Goal: Check status: Check status

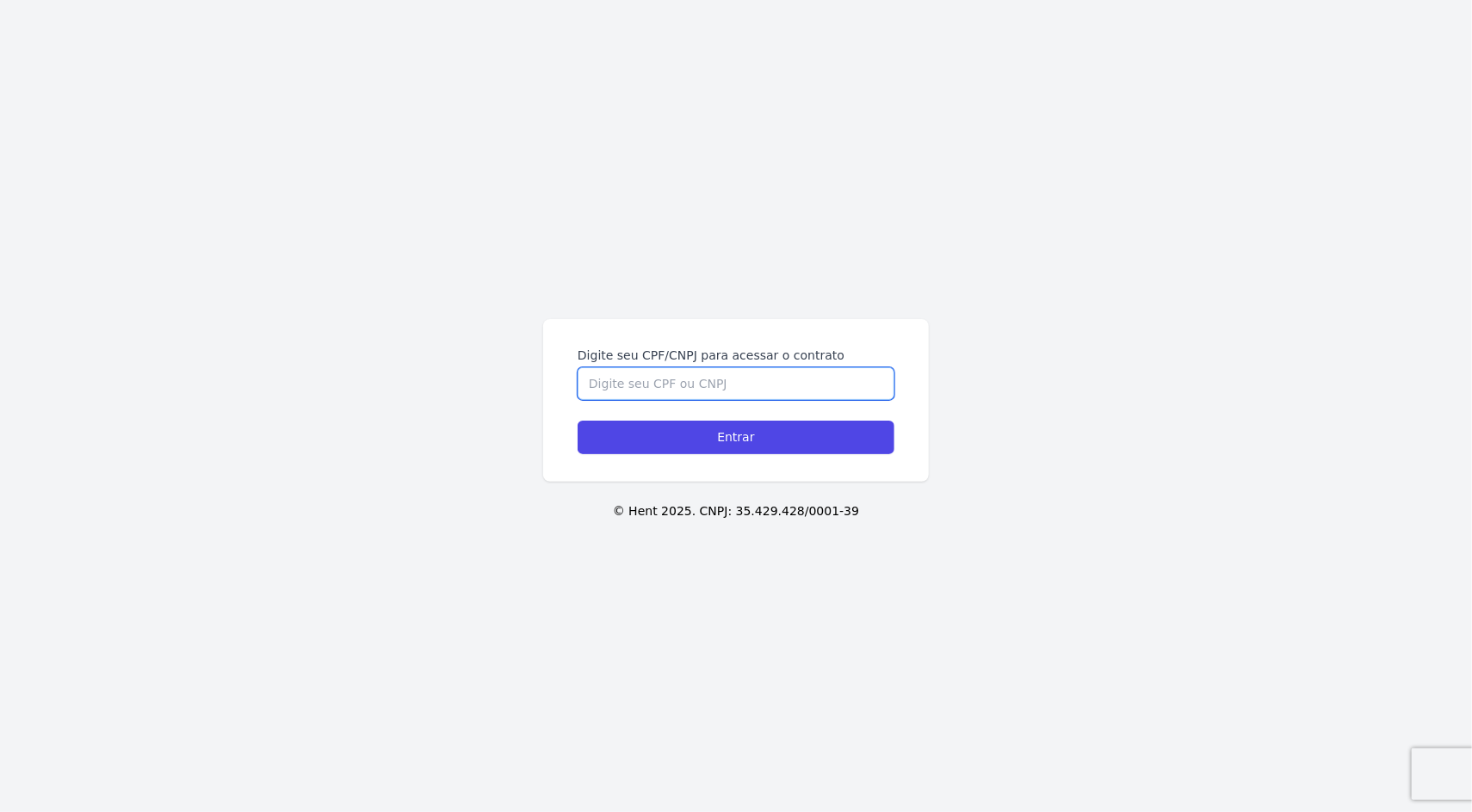
click at [748, 381] on input "Digite seu CPF/CNPJ para acessar o contrato" at bounding box center [735, 383] width 317 height 33
type input "08345831940"
click at [577, 421] on input "Entrar" at bounding box center [735, 438] width 317 height 34
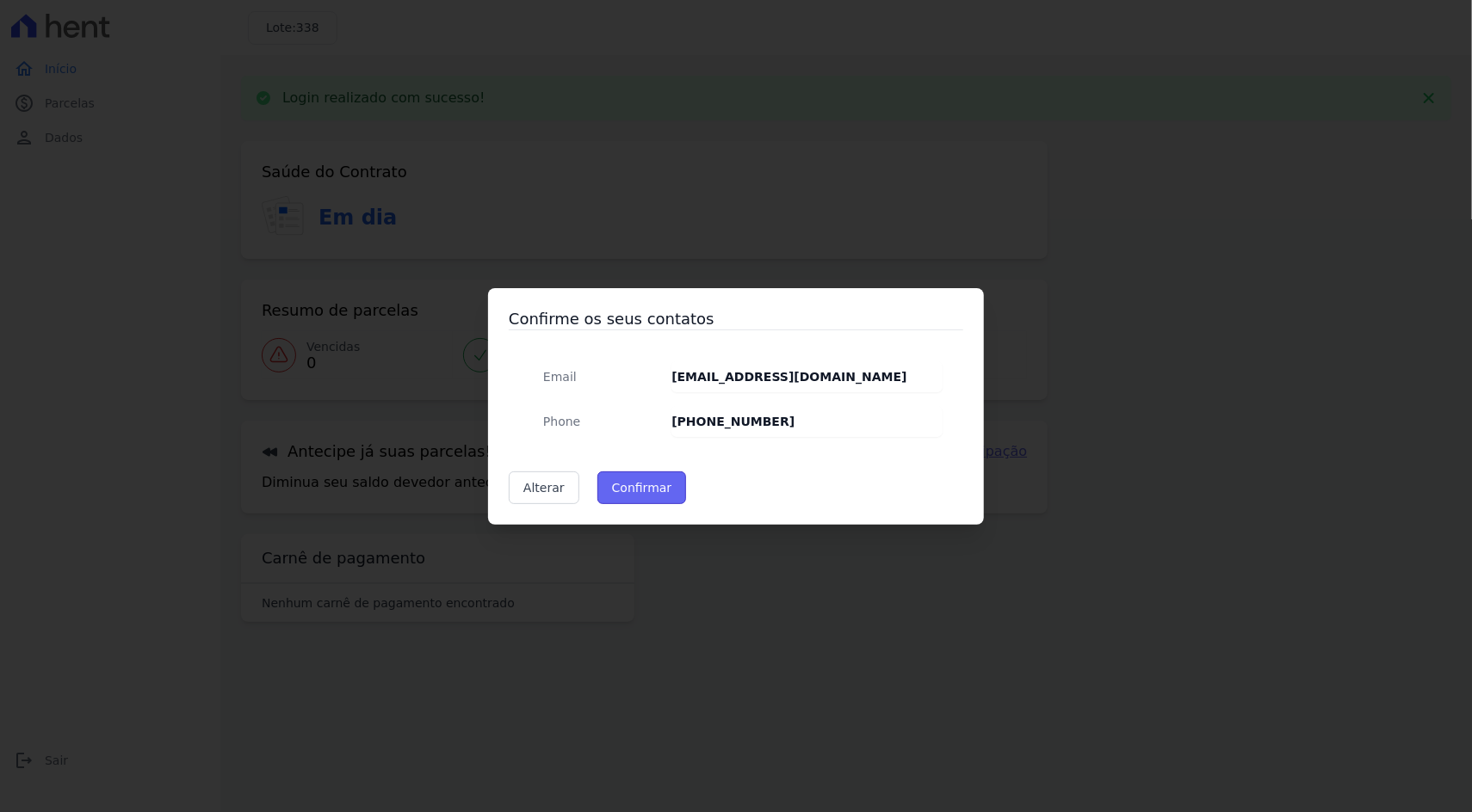
click at [655, 480] on button "Confirmar" at bounding box center [642, 488] width 90 height 33
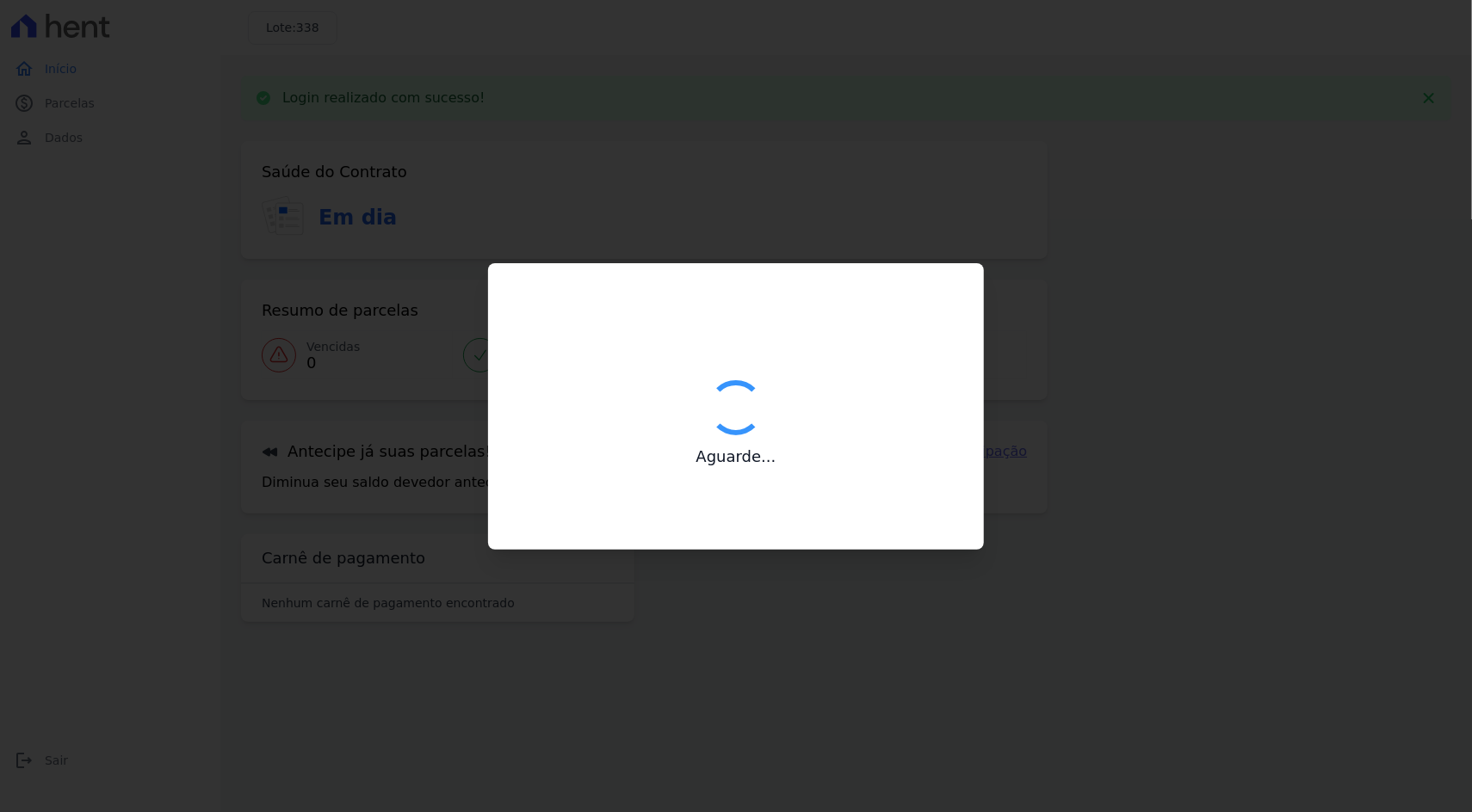
type input "Contatos confirmados com sucesso."
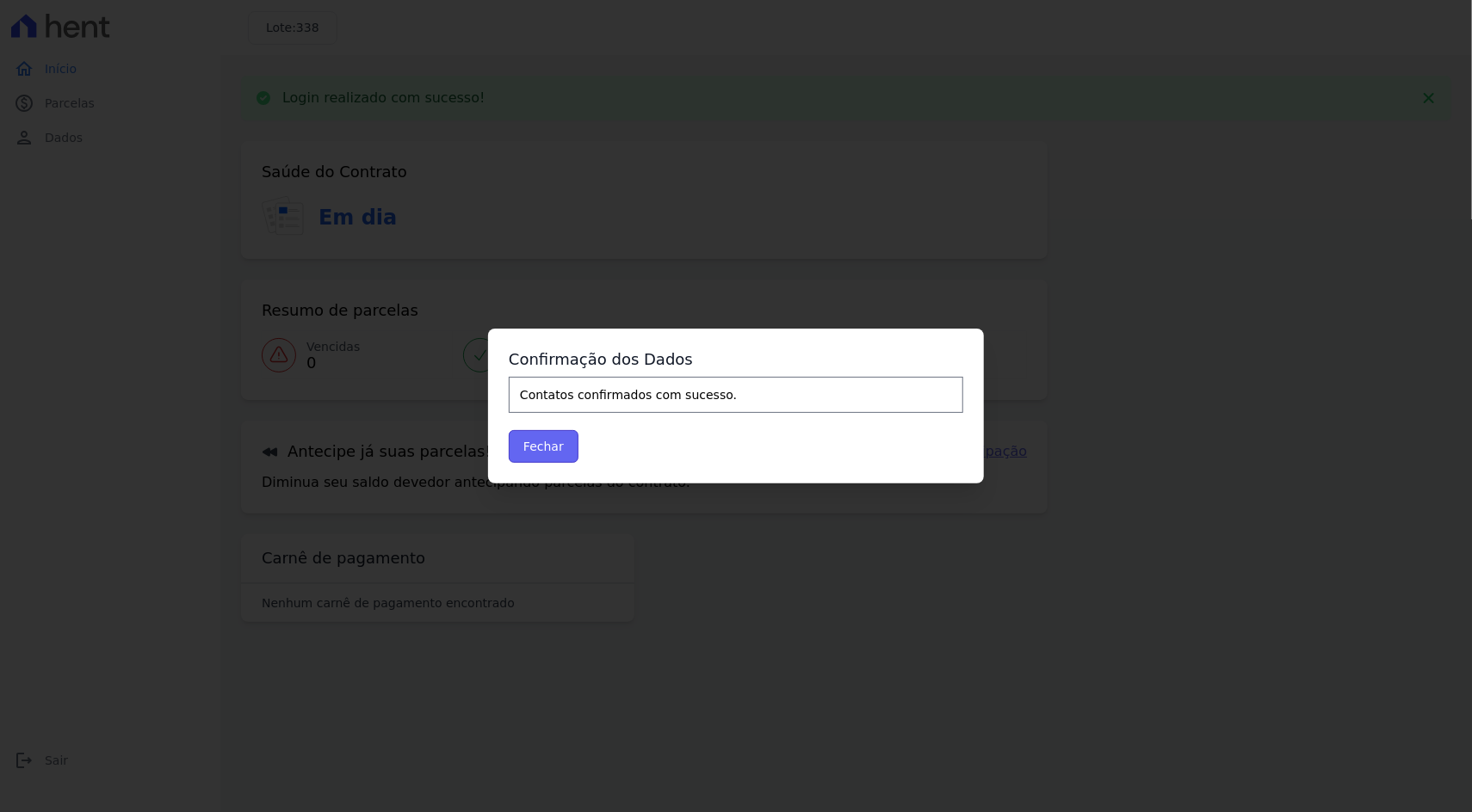
click at [535, 449] on button "Fechar" at bounding box center [544, 446] width 70 height 33
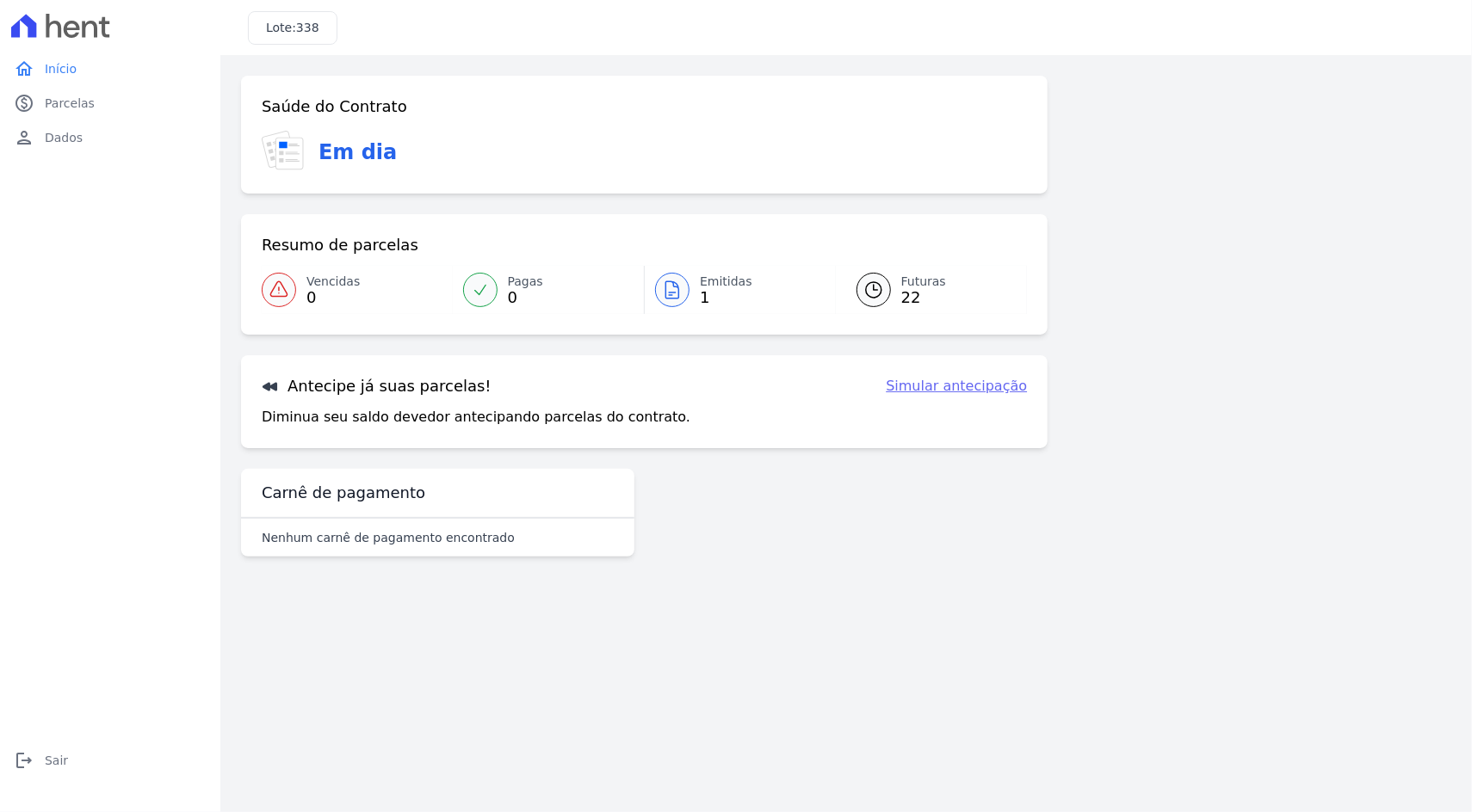
click at [734, 285] on span "Emitidas" at bounding box center [725, 282] width 52 height 18
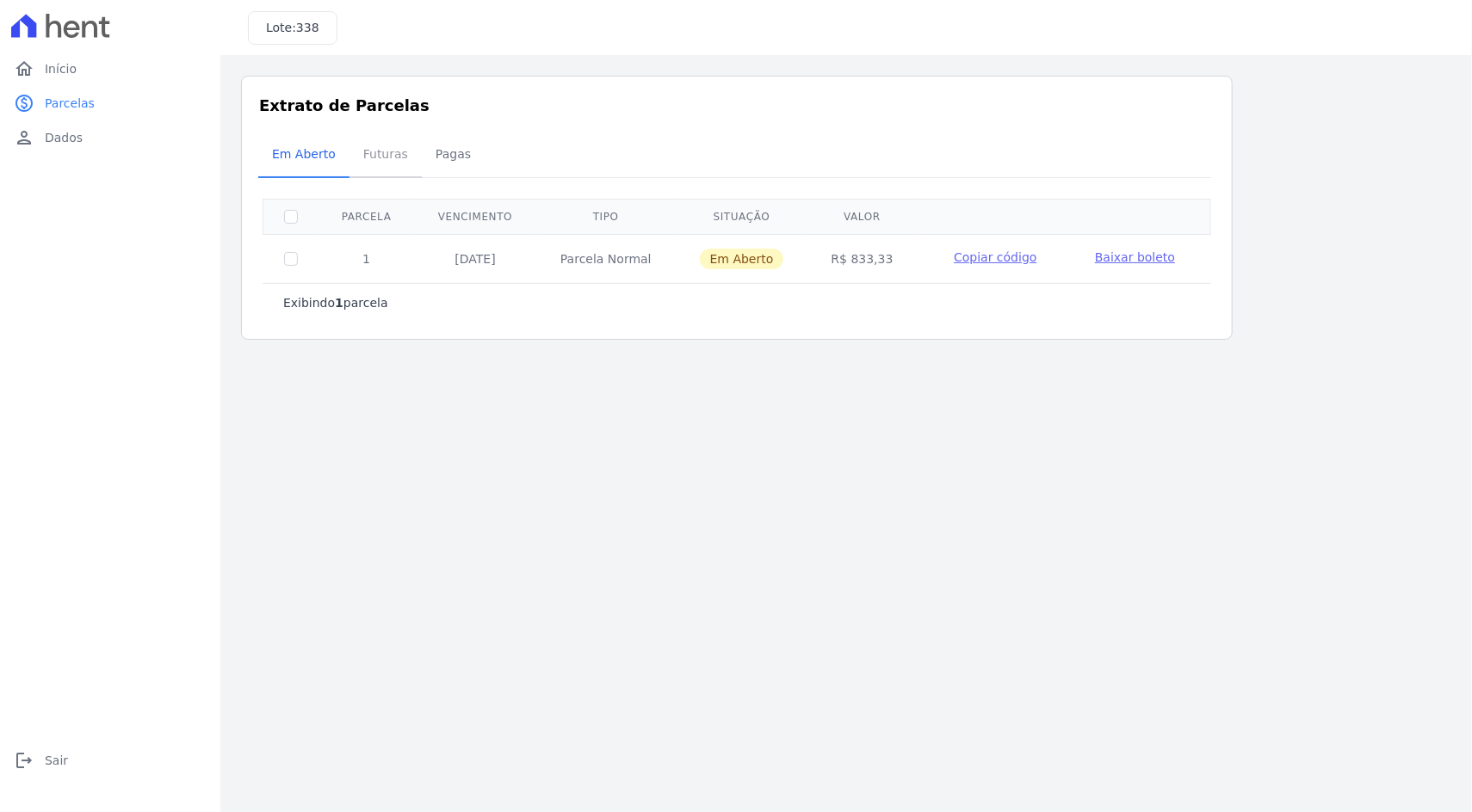
click at [394, 164] on span "Futuras" at bounding box center [386, 153] width 66 height 35
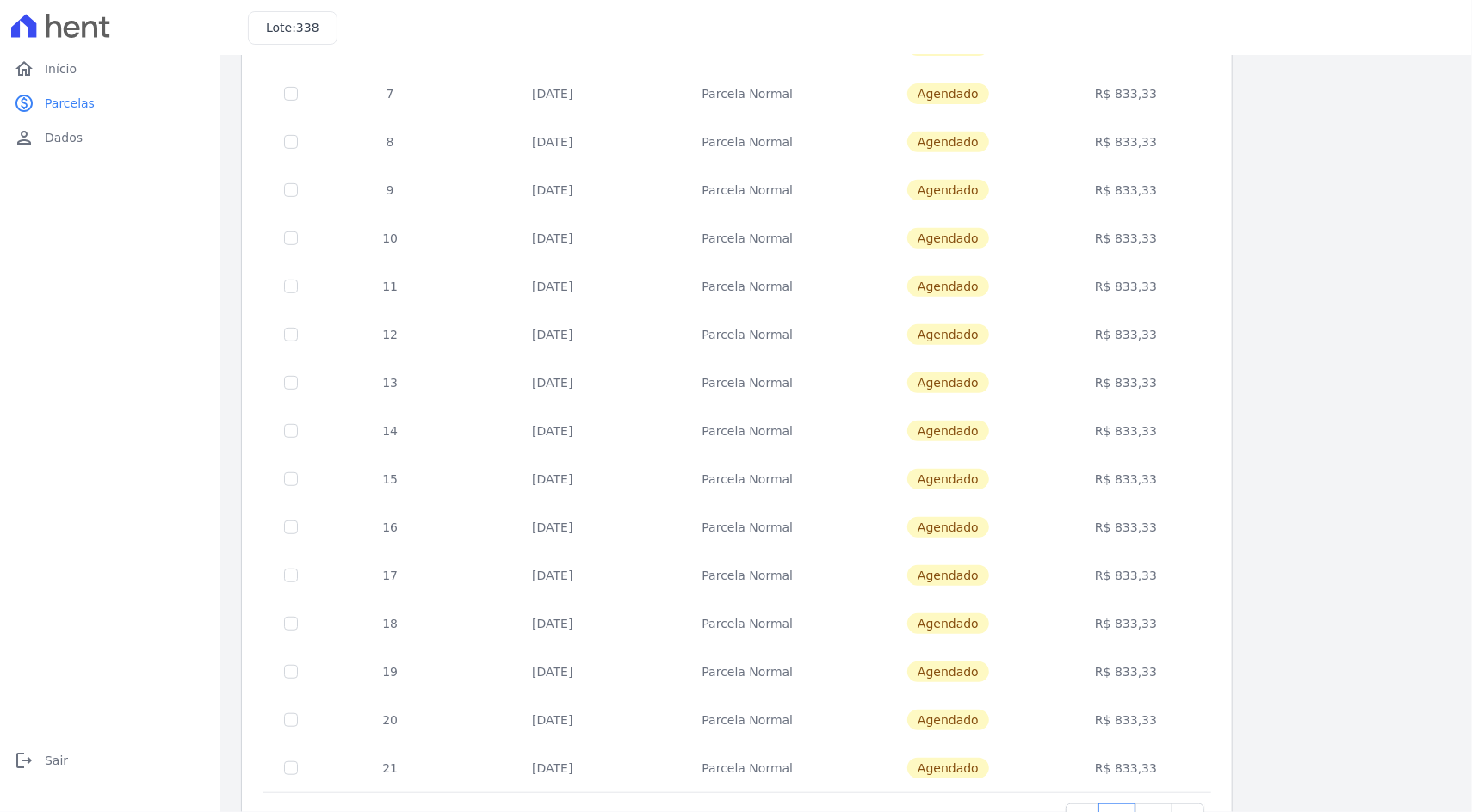
scroll to position [483, 0]
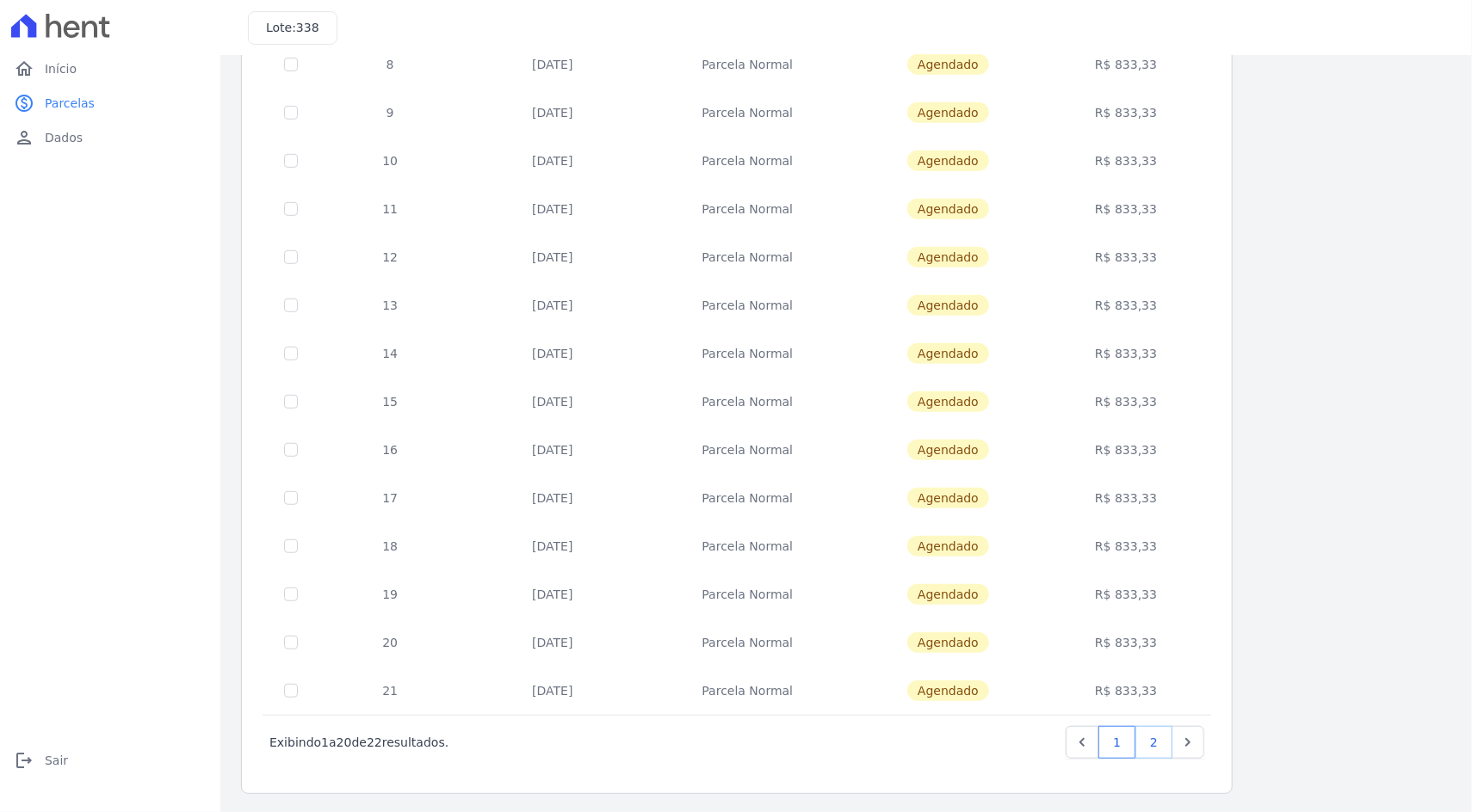
click at [1156, 741] on link "2" at bounding box center [1154, 742] width 37 height 33
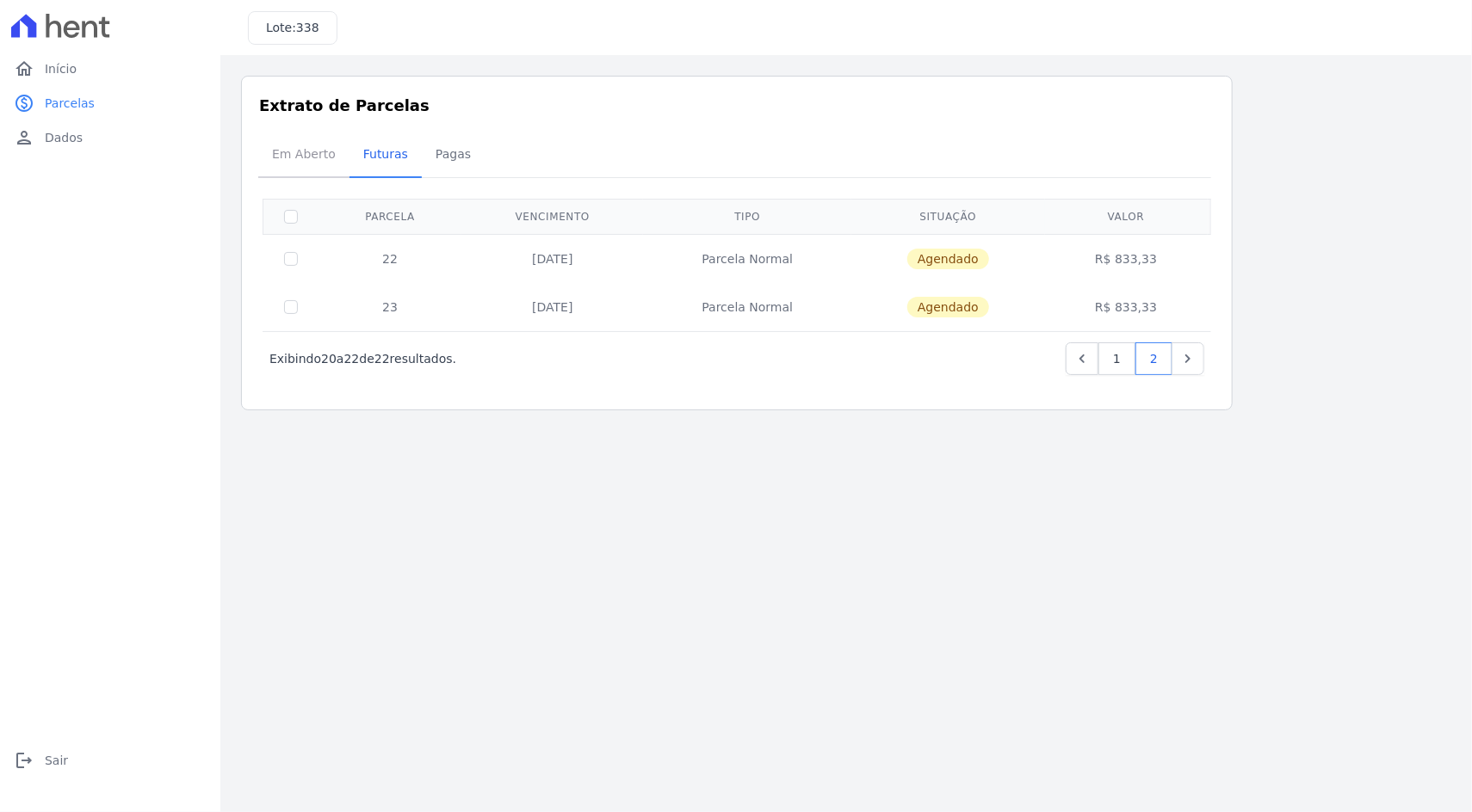
click at [291, 164] on span "Em Aberto" at bounding box center [303, 153] width 84 height 35
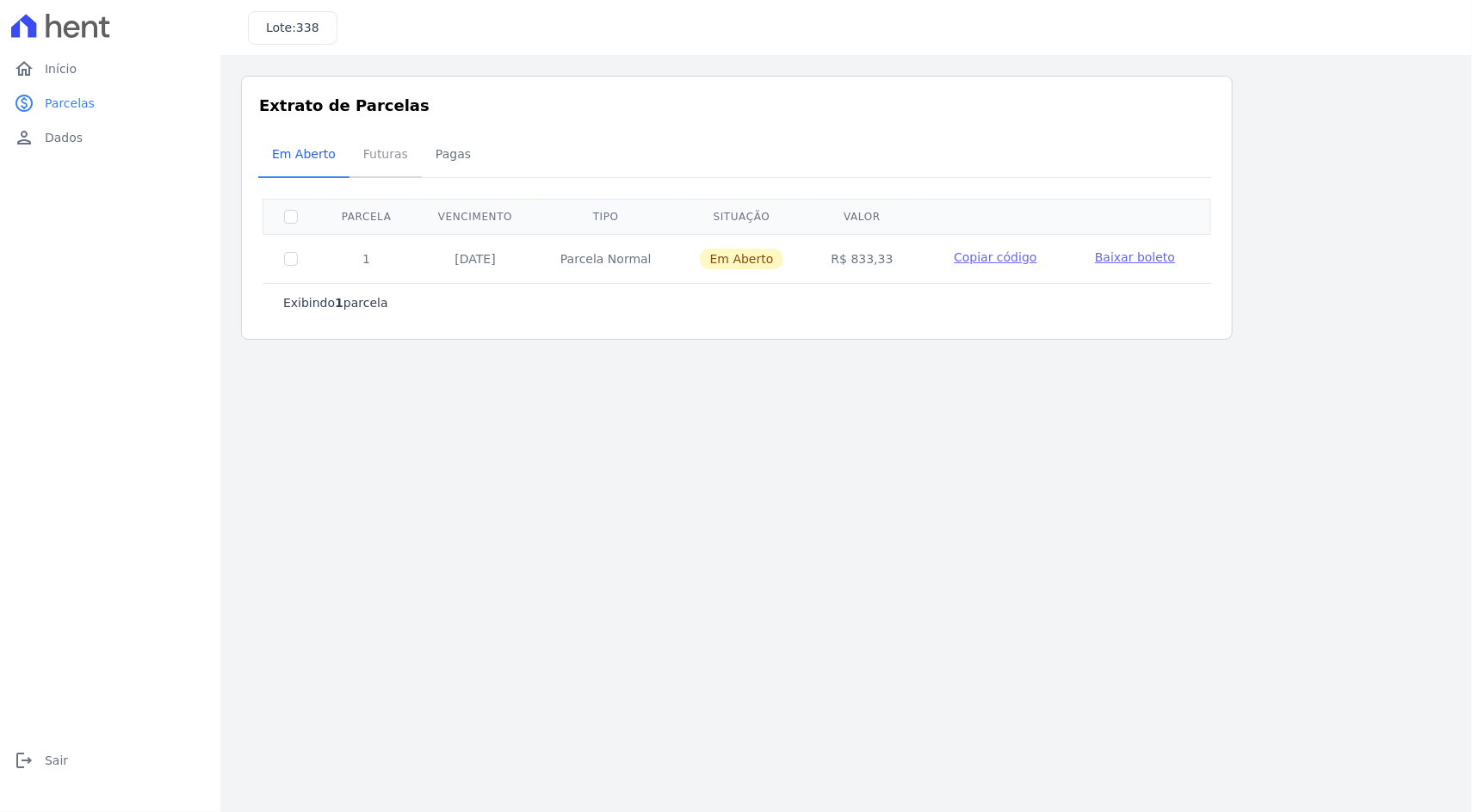
click at [373, 164] on span "Futuras" at bounding box center [386, 153] width 66 height 35
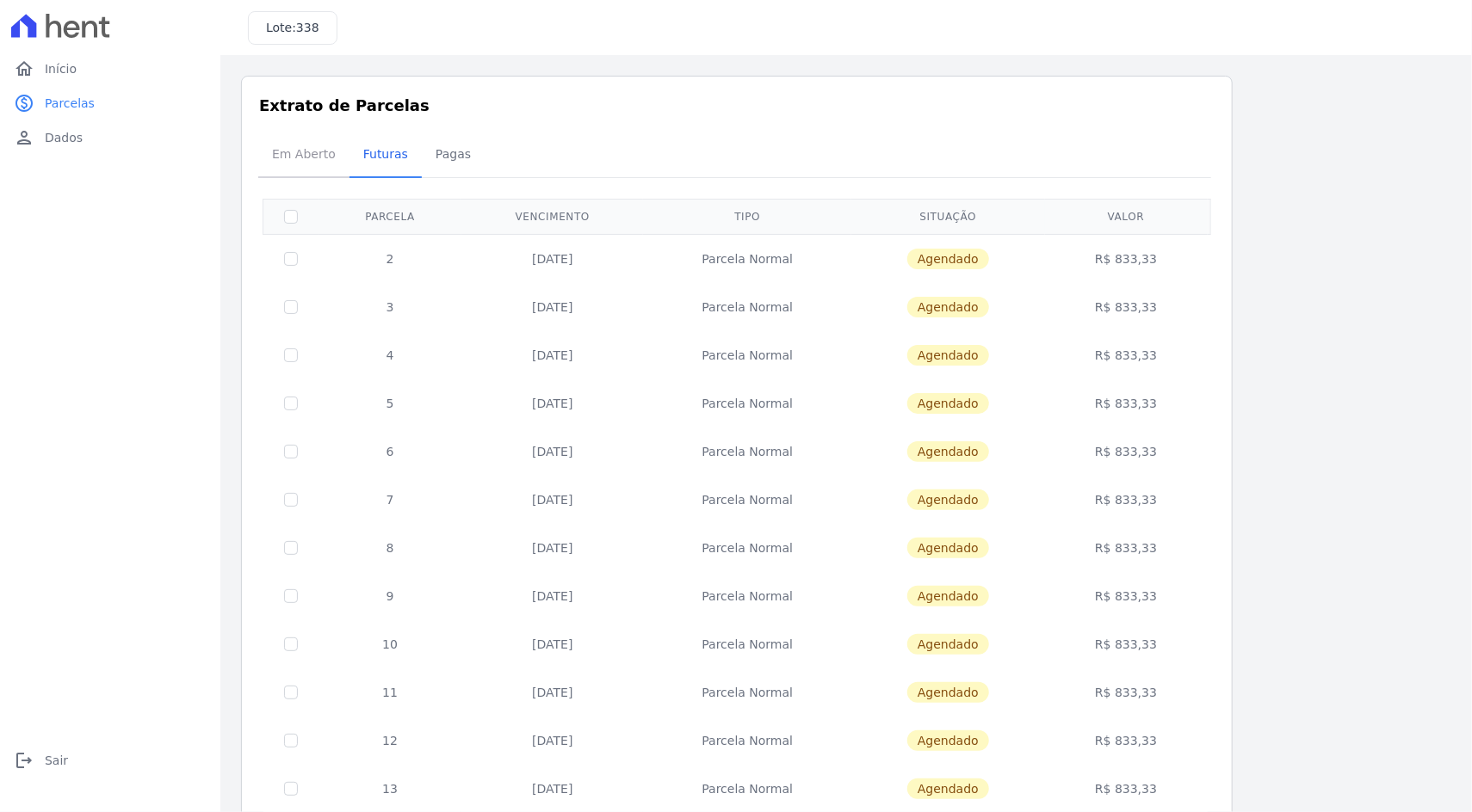
click at [293, 160] on span "Em Aberto" at bounding box center [303, 153] width 84 height 35
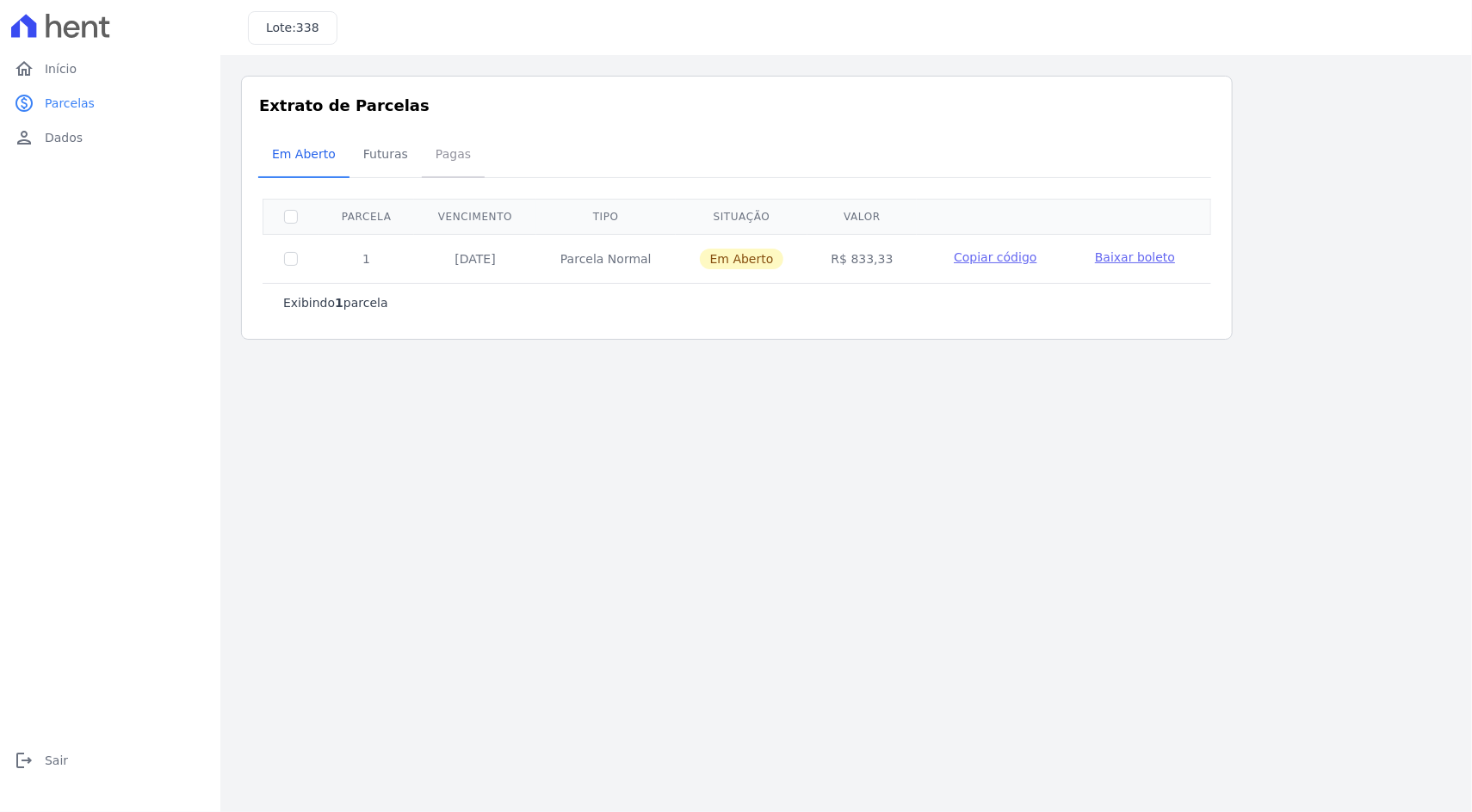
click at [445, 166] on span "Pagas" at bounding box center [452, 153] width 56 height 35
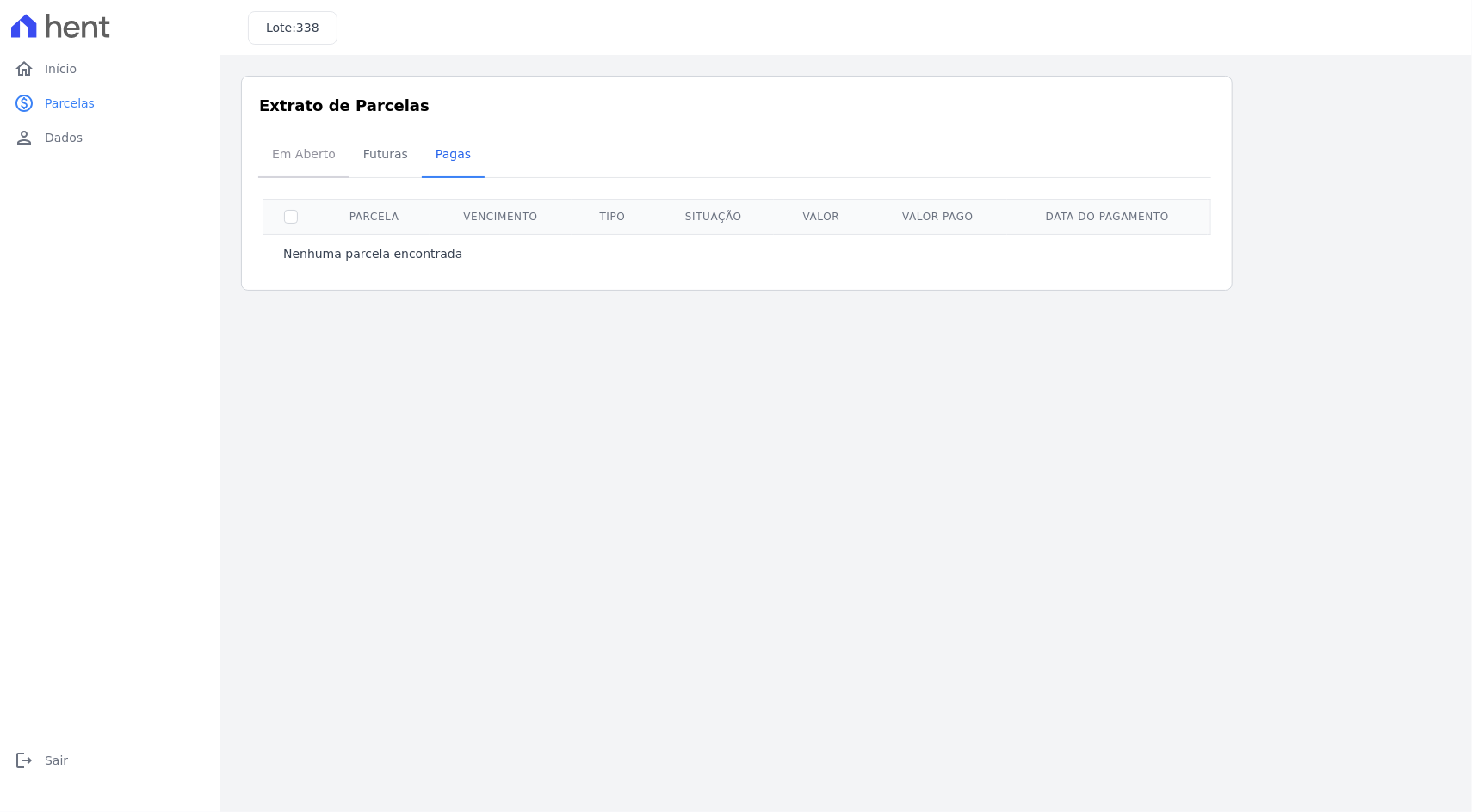
click at [304, 155] on span "Em Aberto" at bounding box center [303, 153] width 84 height 35
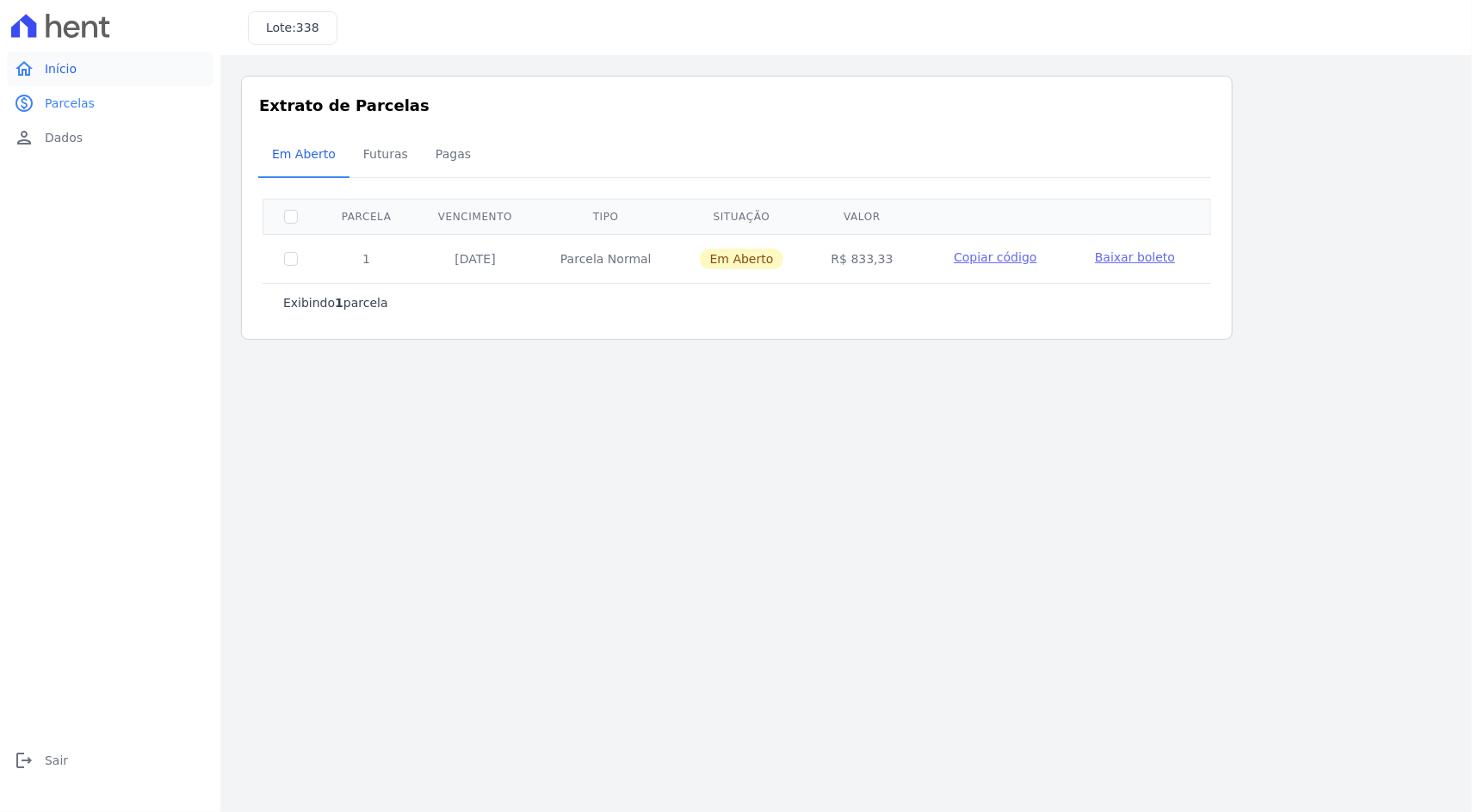
click at [38, 73] on link "home Início" at bounding box center [110, 68] width 207 height 35
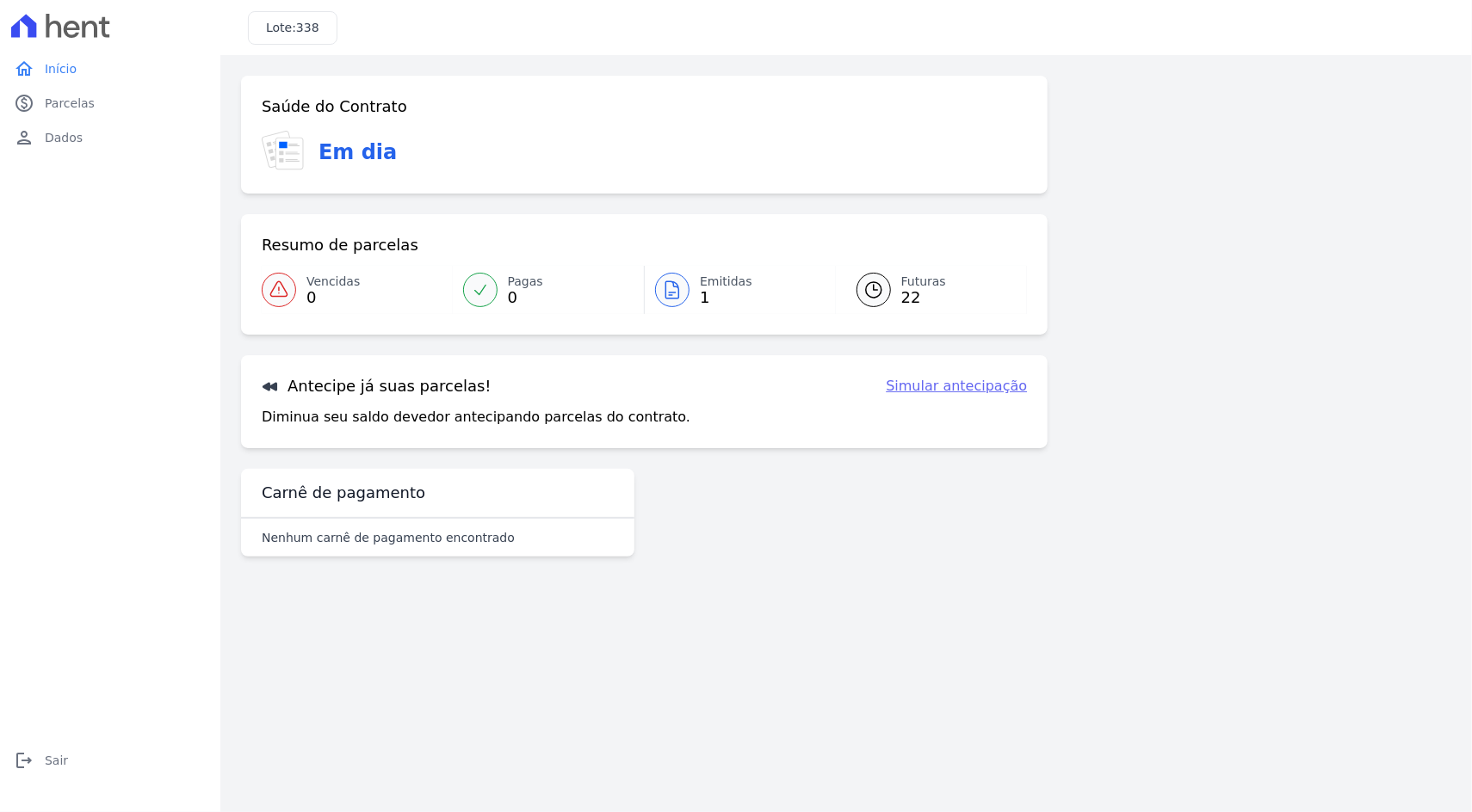
drag, startPoint x: 1068, startPoint y: 449, endPoint x: 1068, endPoint y: 371, distance: 78.0
click at [1068, 449] on div "Saúde do Contrato Em dia Resumo de parcelas Vencidas 0 Pagas 0 Emitidas 1 Futur…" at bounding box center [846, 323] width 1210 height 495
click at [1176, 335] on div "Saúde do Contrato Em dia Resumo de parcelas Vencidas 0 Pagas 0 Emitidas 1 Futur…" at bounding box center [846, 323] width 1210 height 495
click at [700, 305] on span "1" at bounding box center [725, 298] width 52 height 14
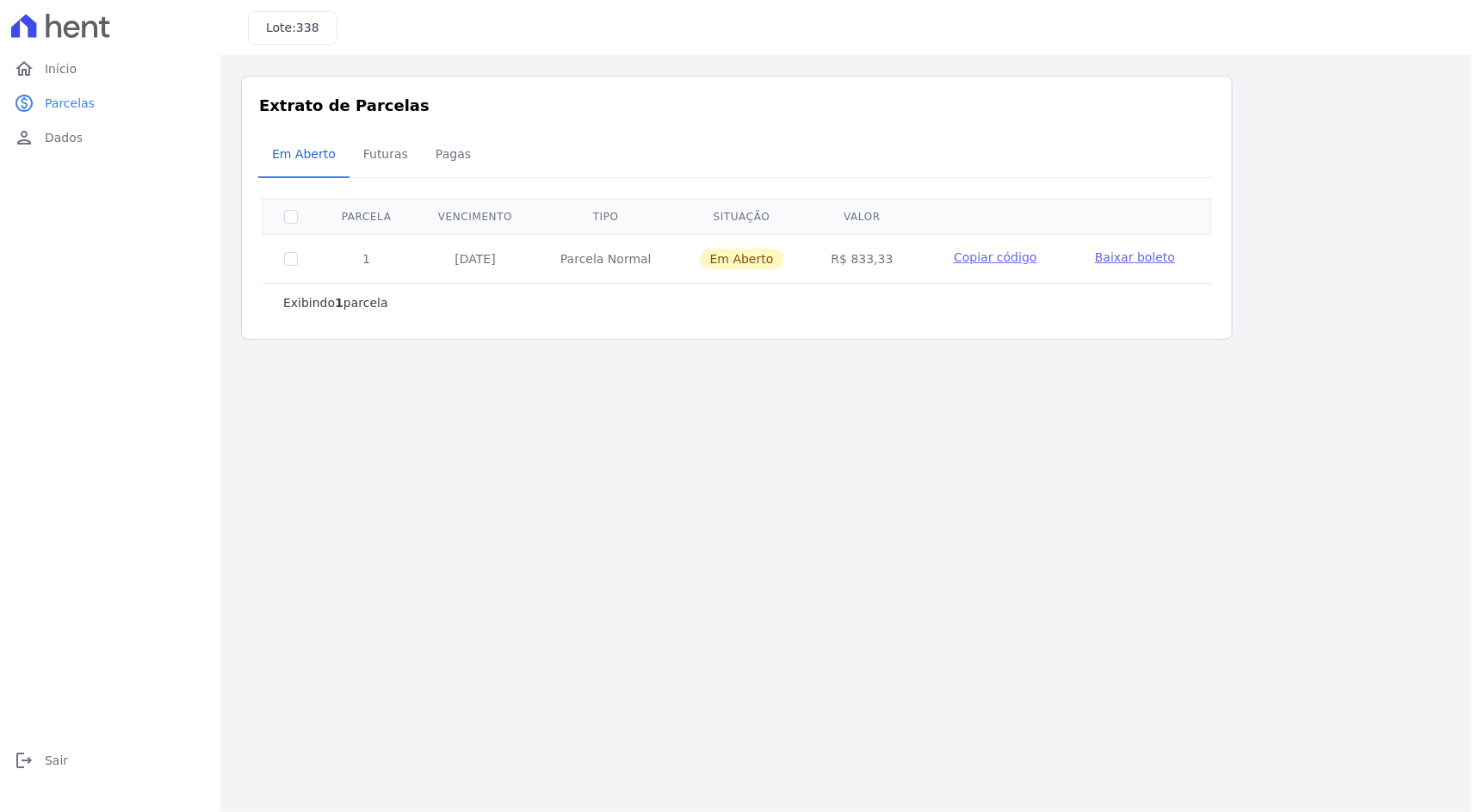
click at [1116, 261] on span "Baixar boleto" at bounding box center [1134, 257] width 80 height 14
click at [388, 149] on span "Futuras" at bounding box center [386, 153] width 66 height 35
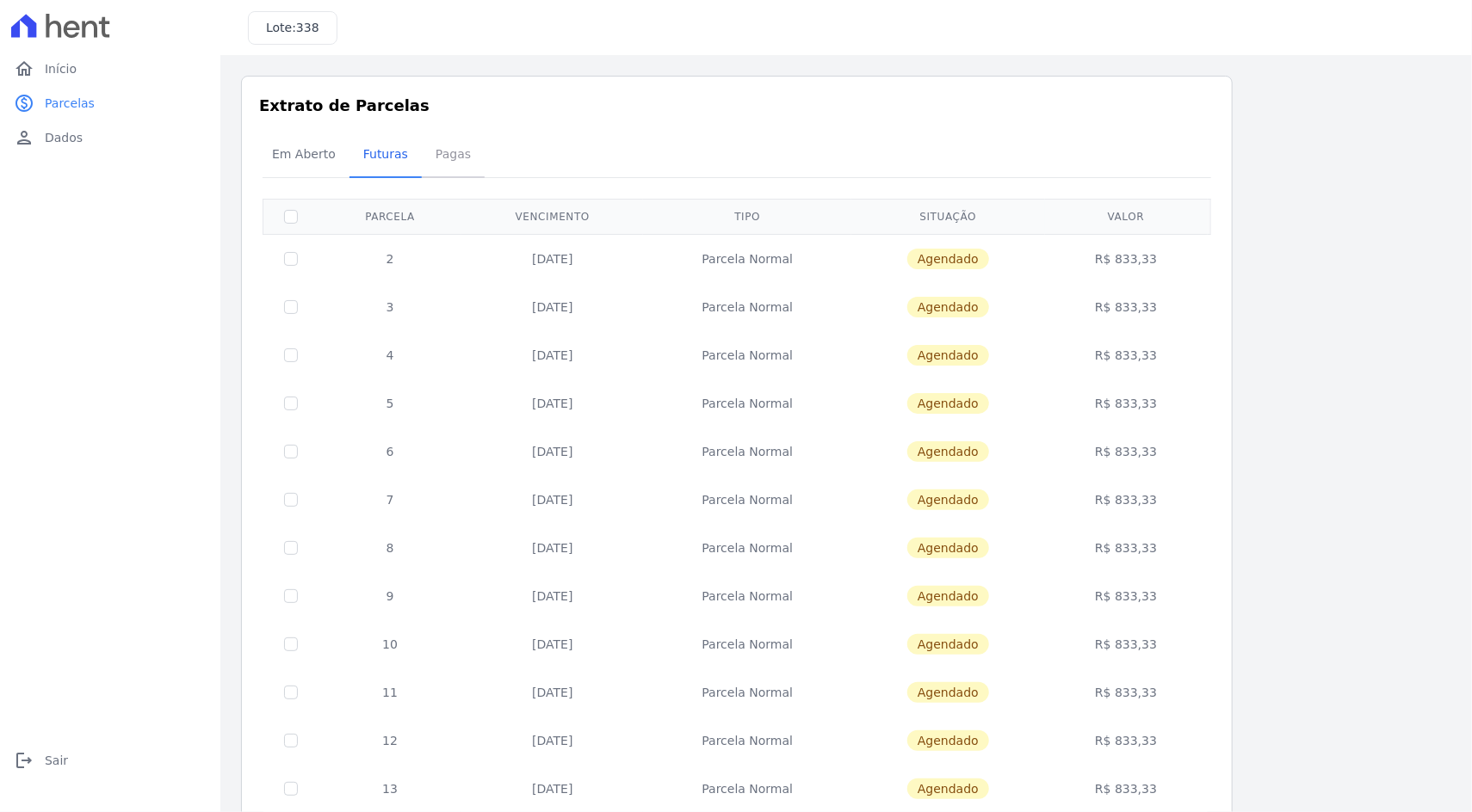
click at [458, 164] on span "Pagas" at bounding box center [452, 153] width 56 height 35
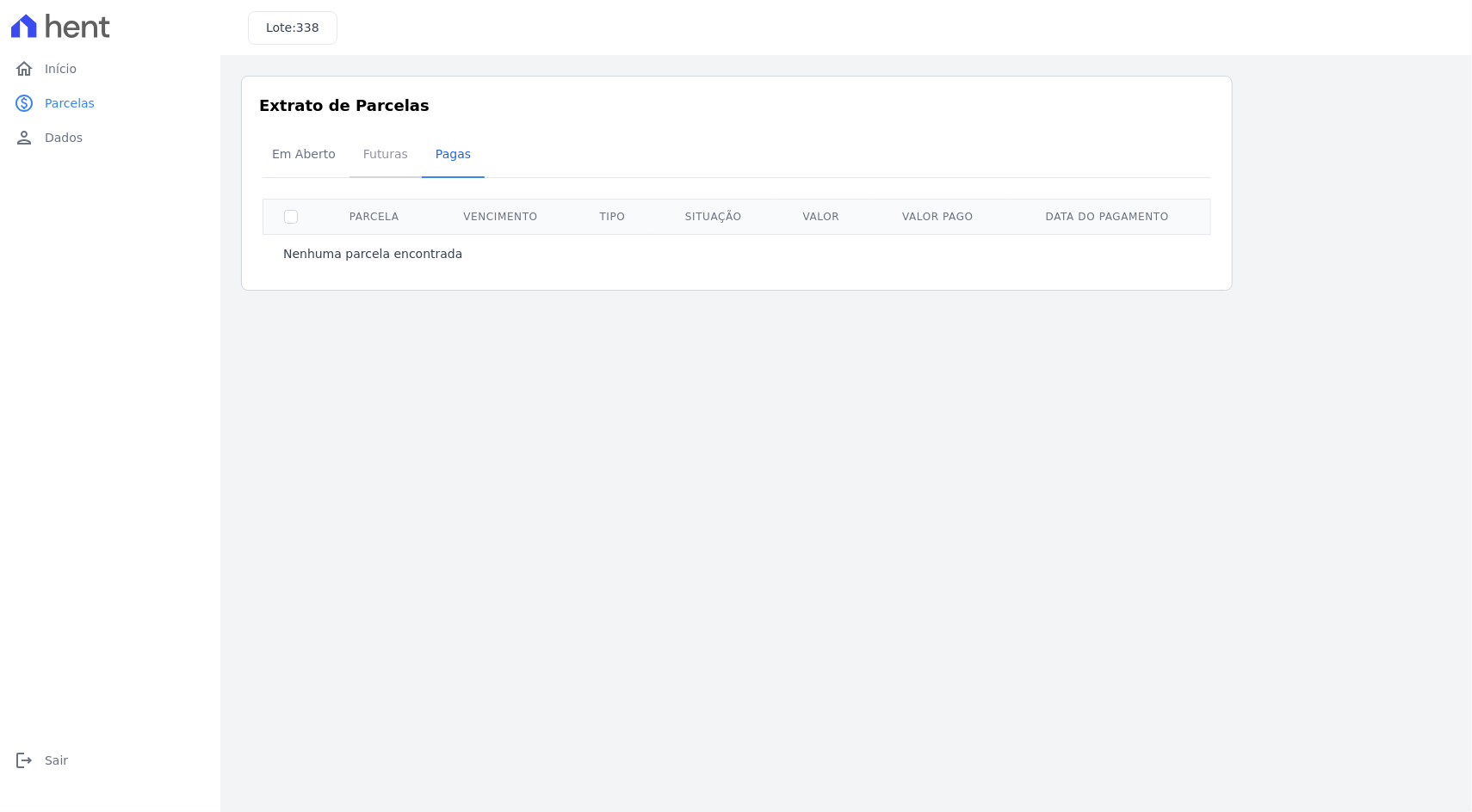
click at [369, 155] on span "Futuras" at bounding box center [386, 153] width 66 height 35
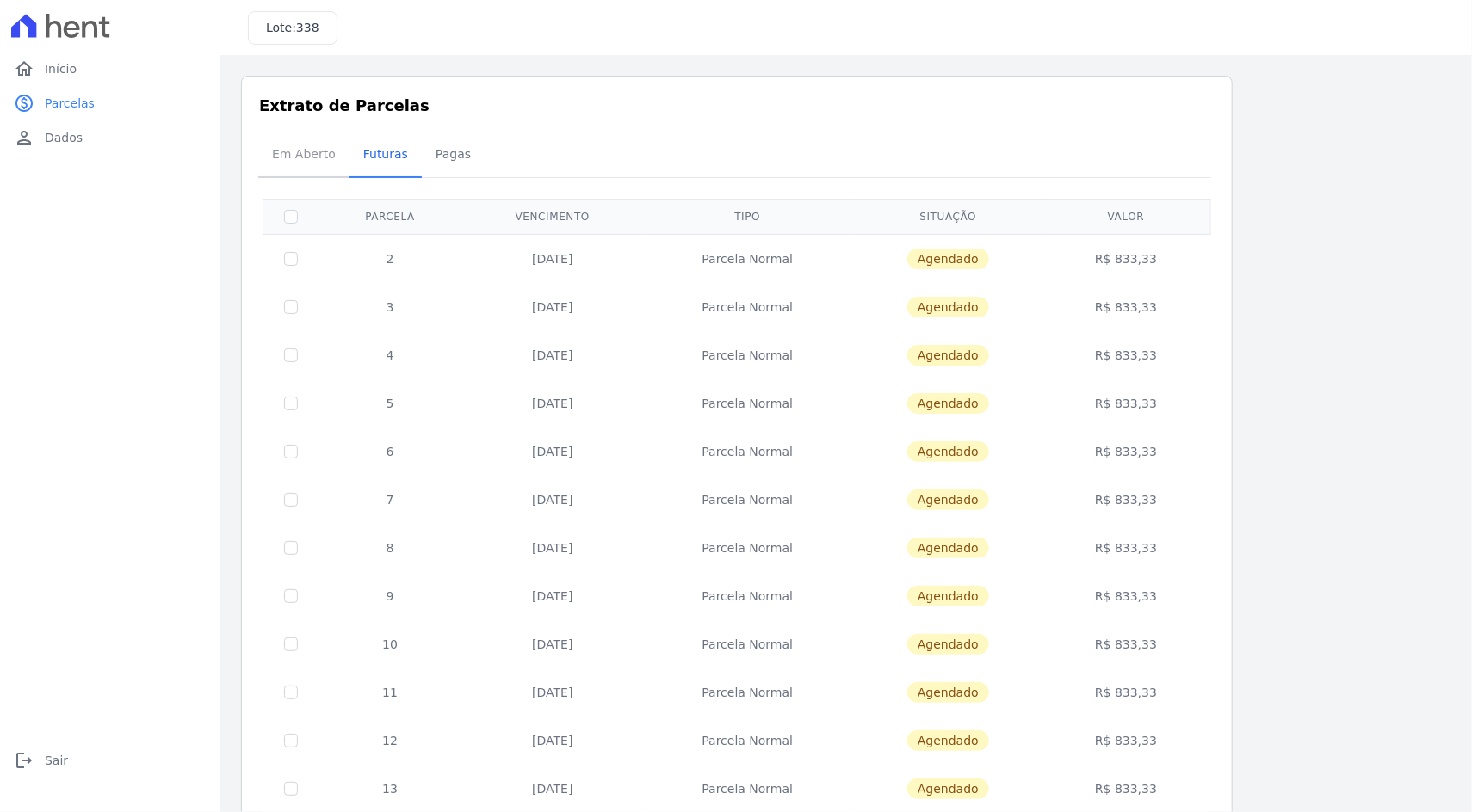
click at [319, 161] on span "Em Aberto" at bounding box center [303, 153] width 84 height 35
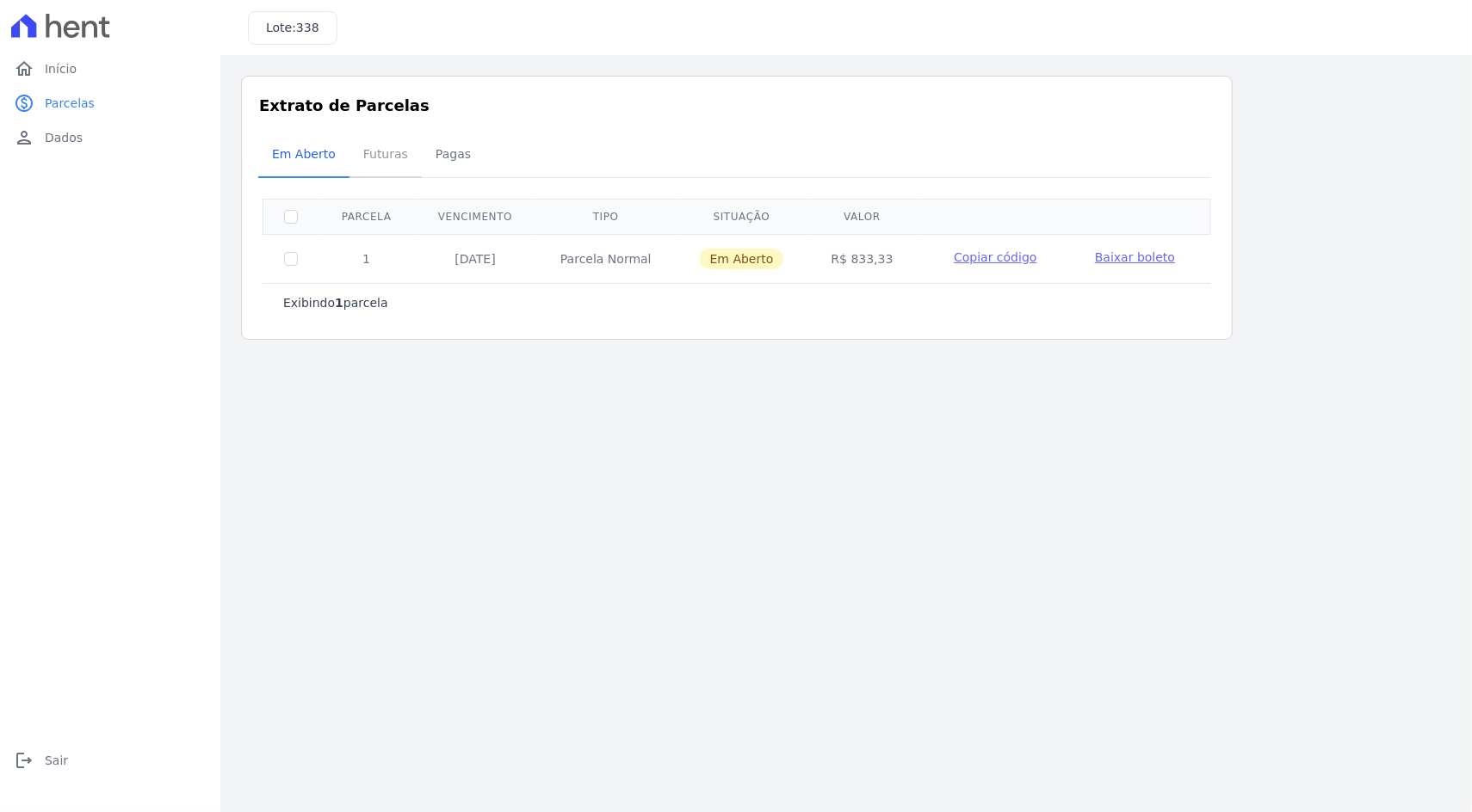
click at [374, 162] on span "Futuras" at bounding box center [386, 153] width 66 height 35
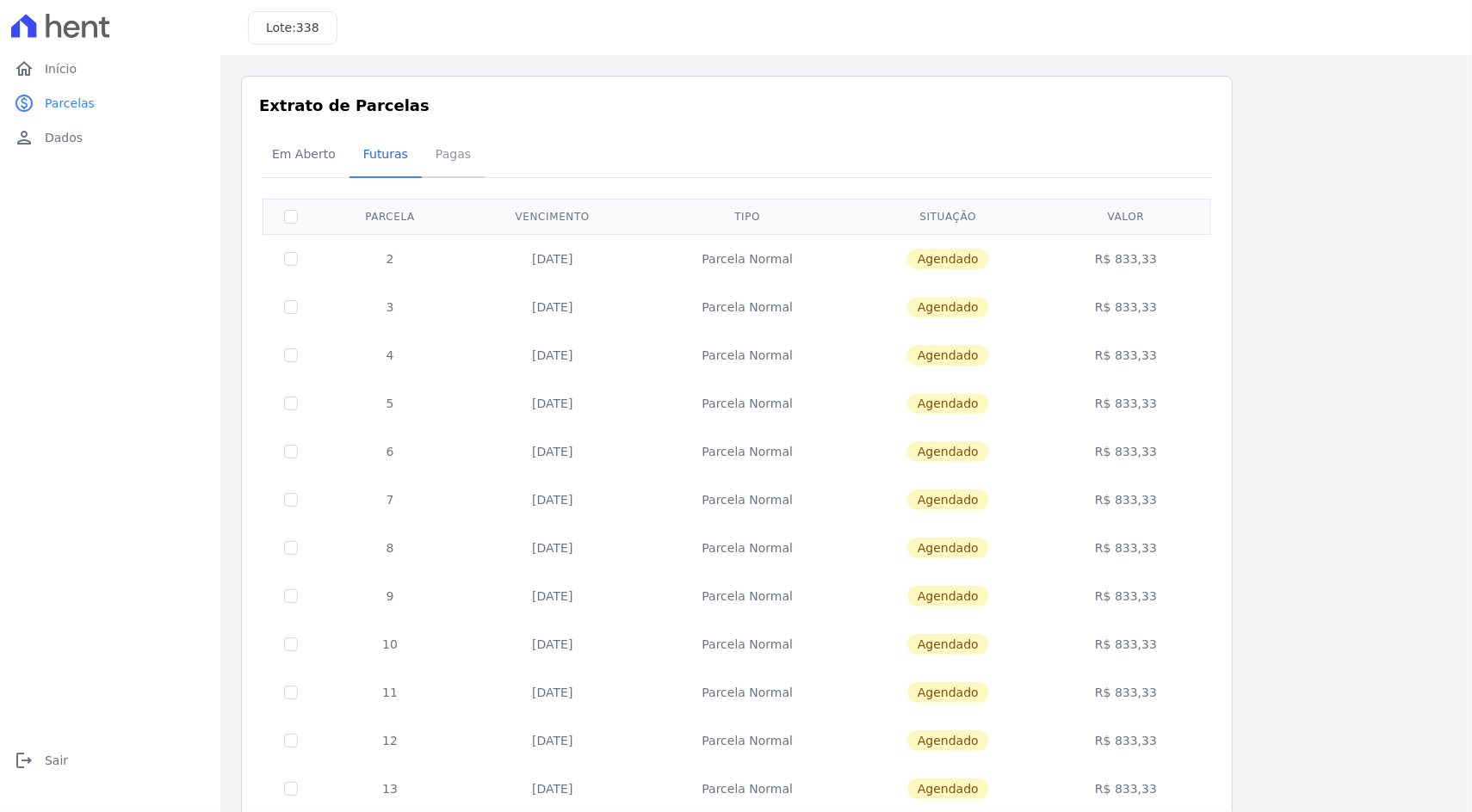
click at [461, 169] on span "Pagas" at bounding box center [452, 153] width 56 height 35
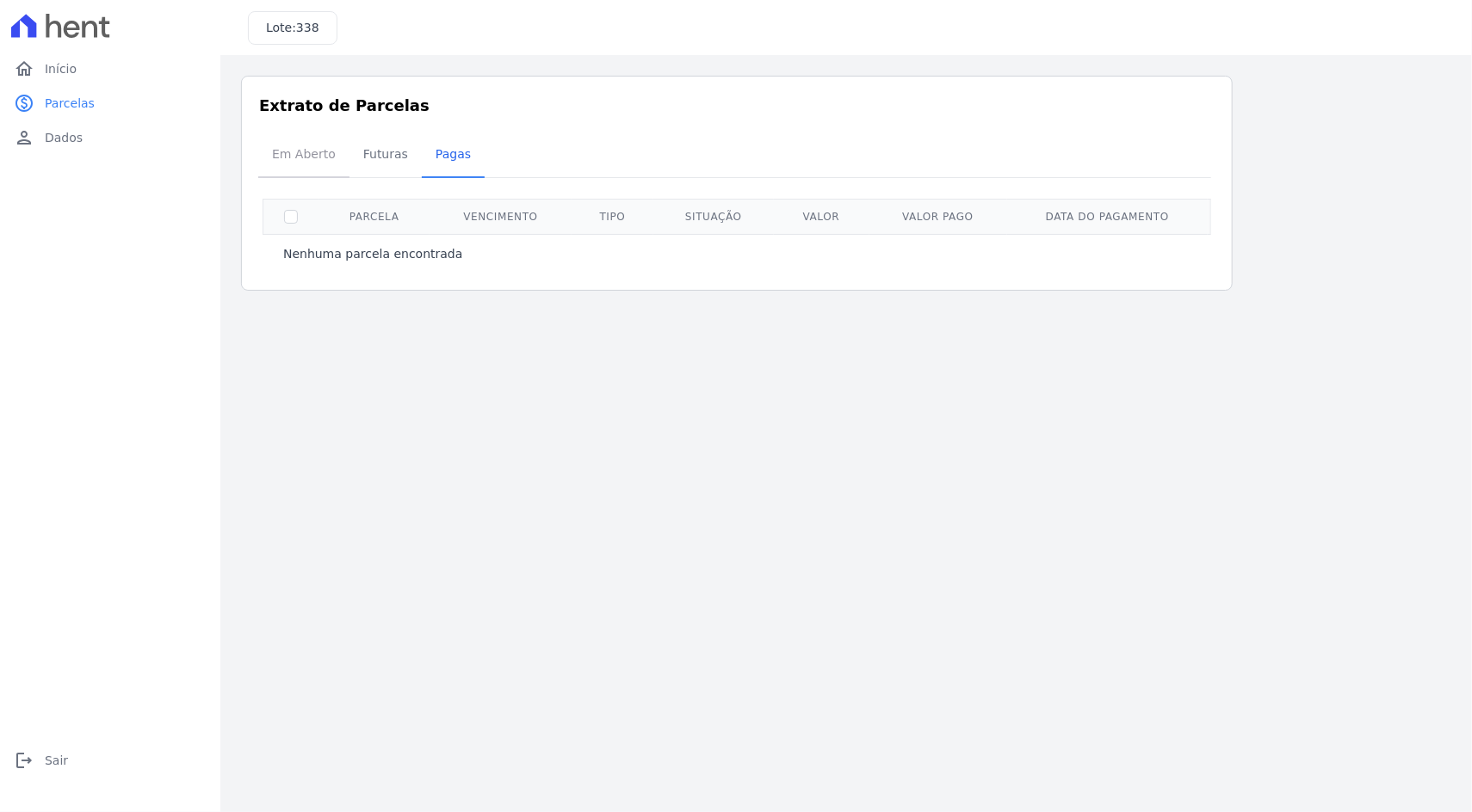
click at [306, 166] on span "Em Aberto" at bounding box center [303, 153] width 84 height 35
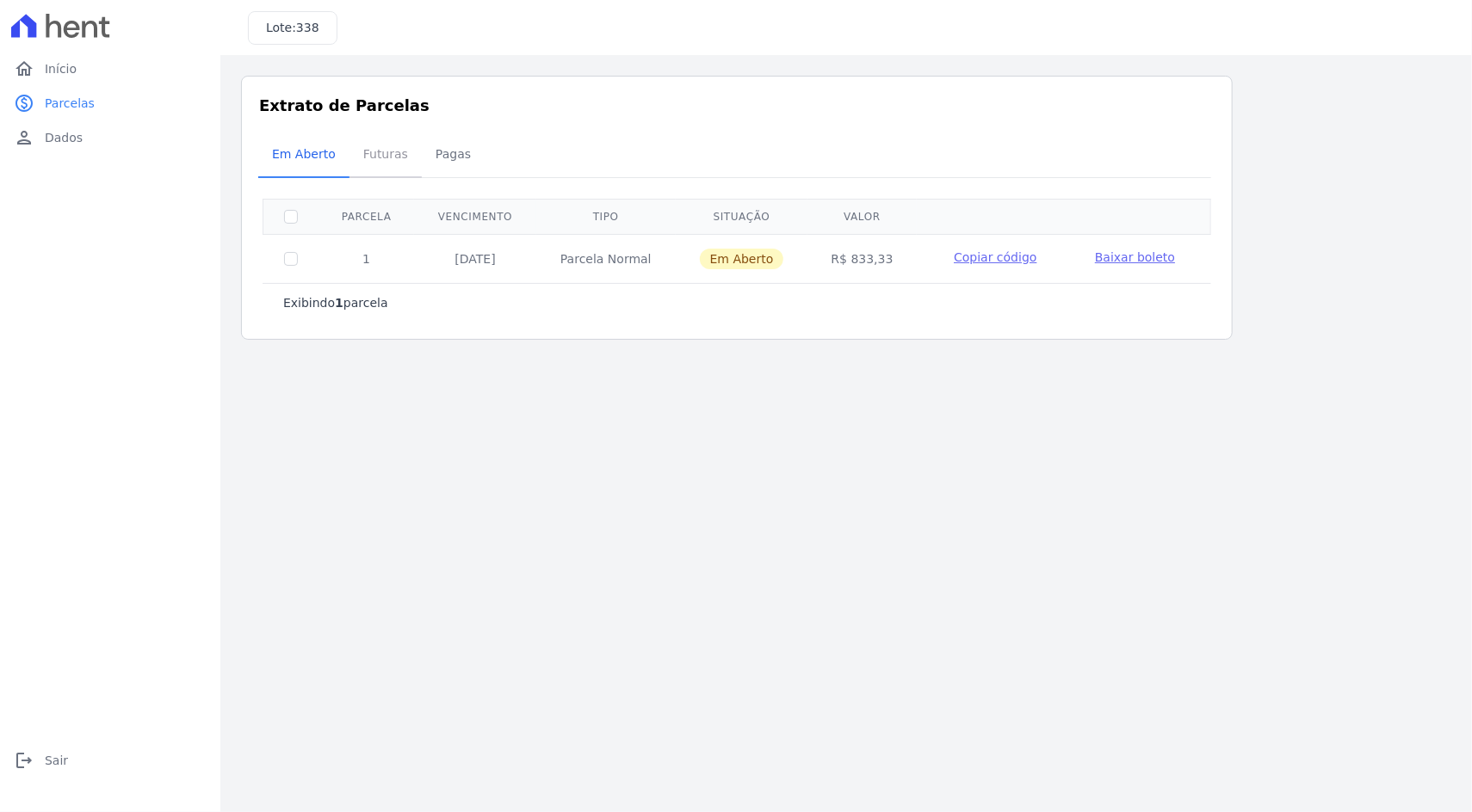
click at [380, 166] on span "Futuras" at bounding box center [386, 153] width 66 height 35
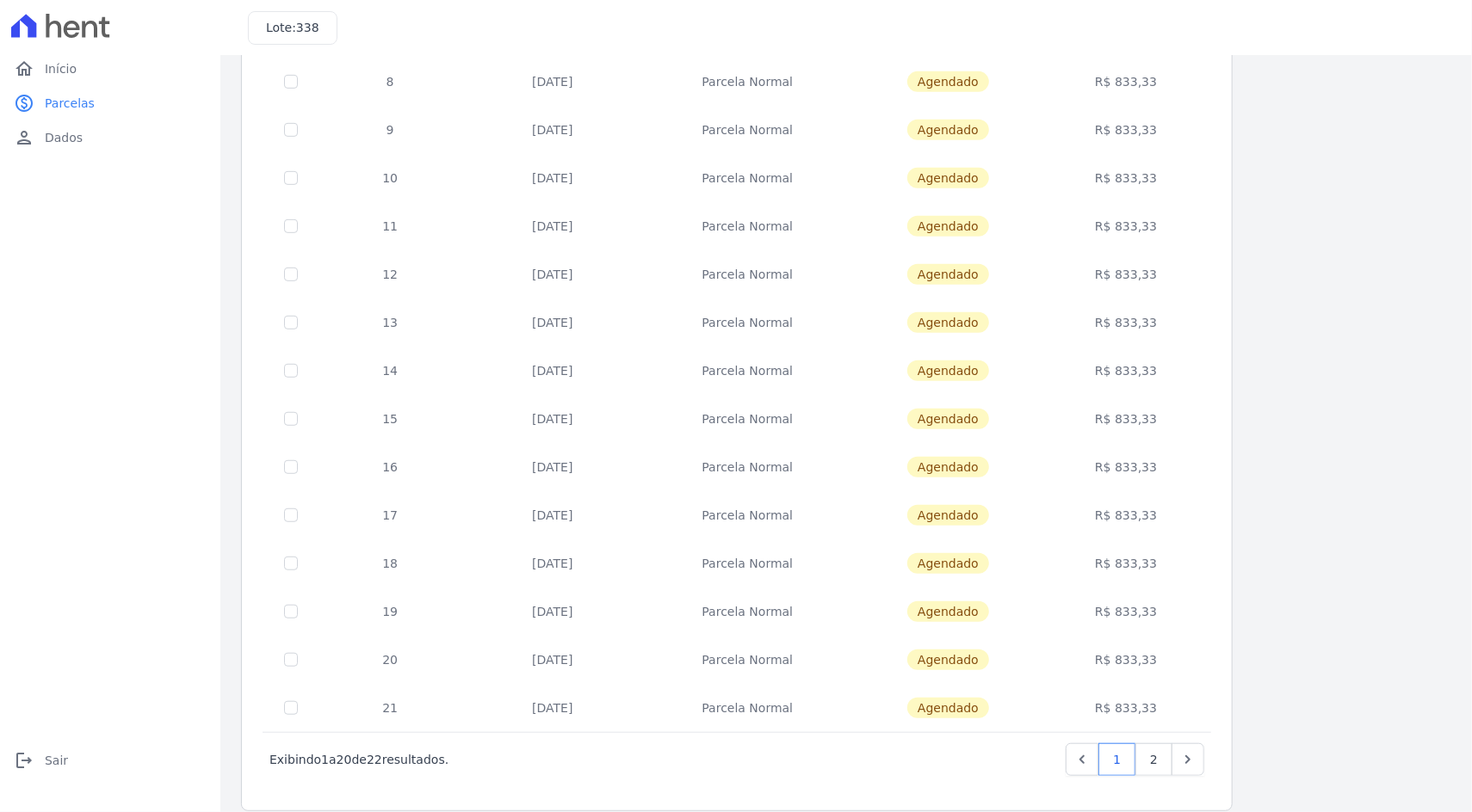
scroll to position [483, 0]
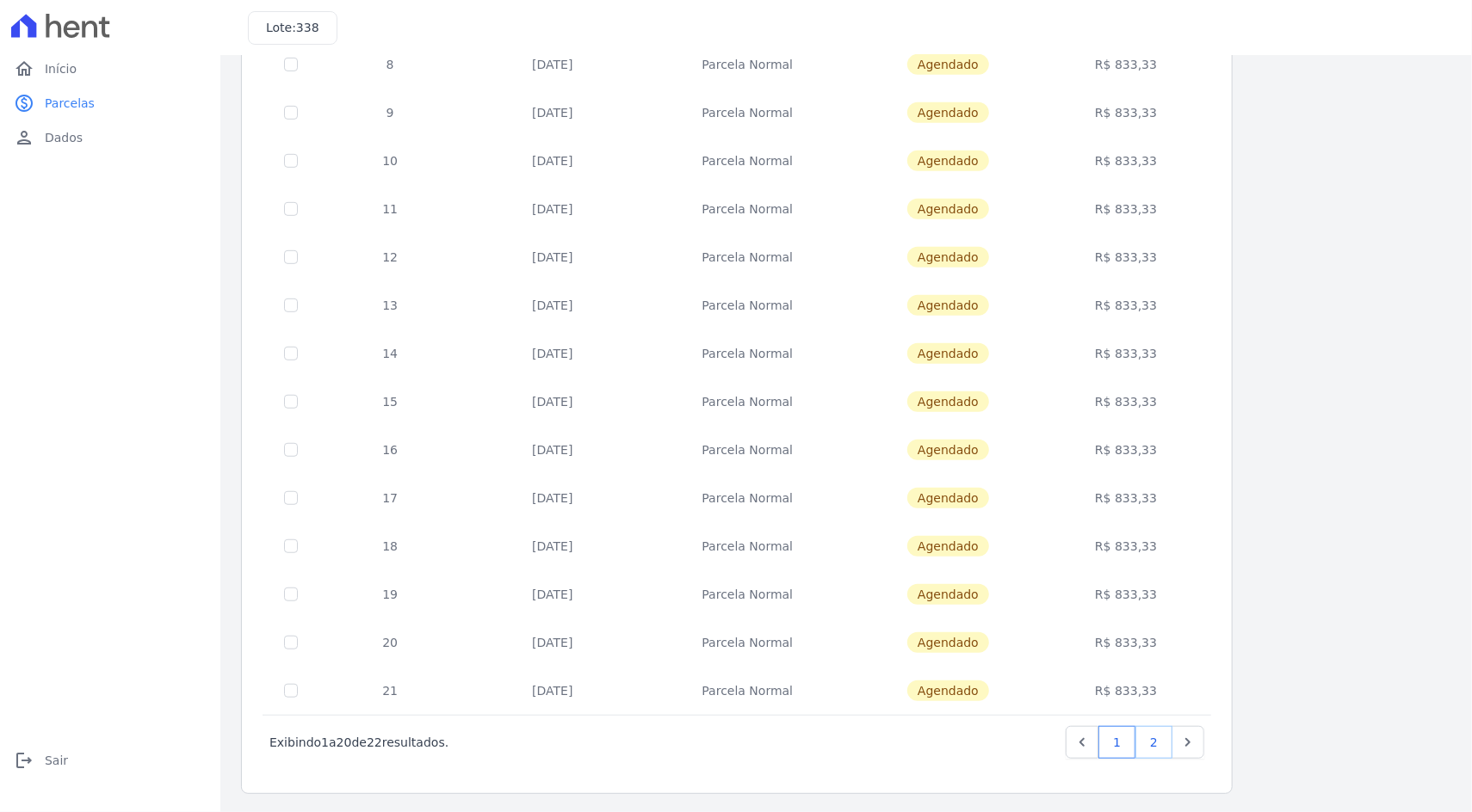
click at [1163, 738] on link "2" at bounding box center [1154, 742] width 37 height 33
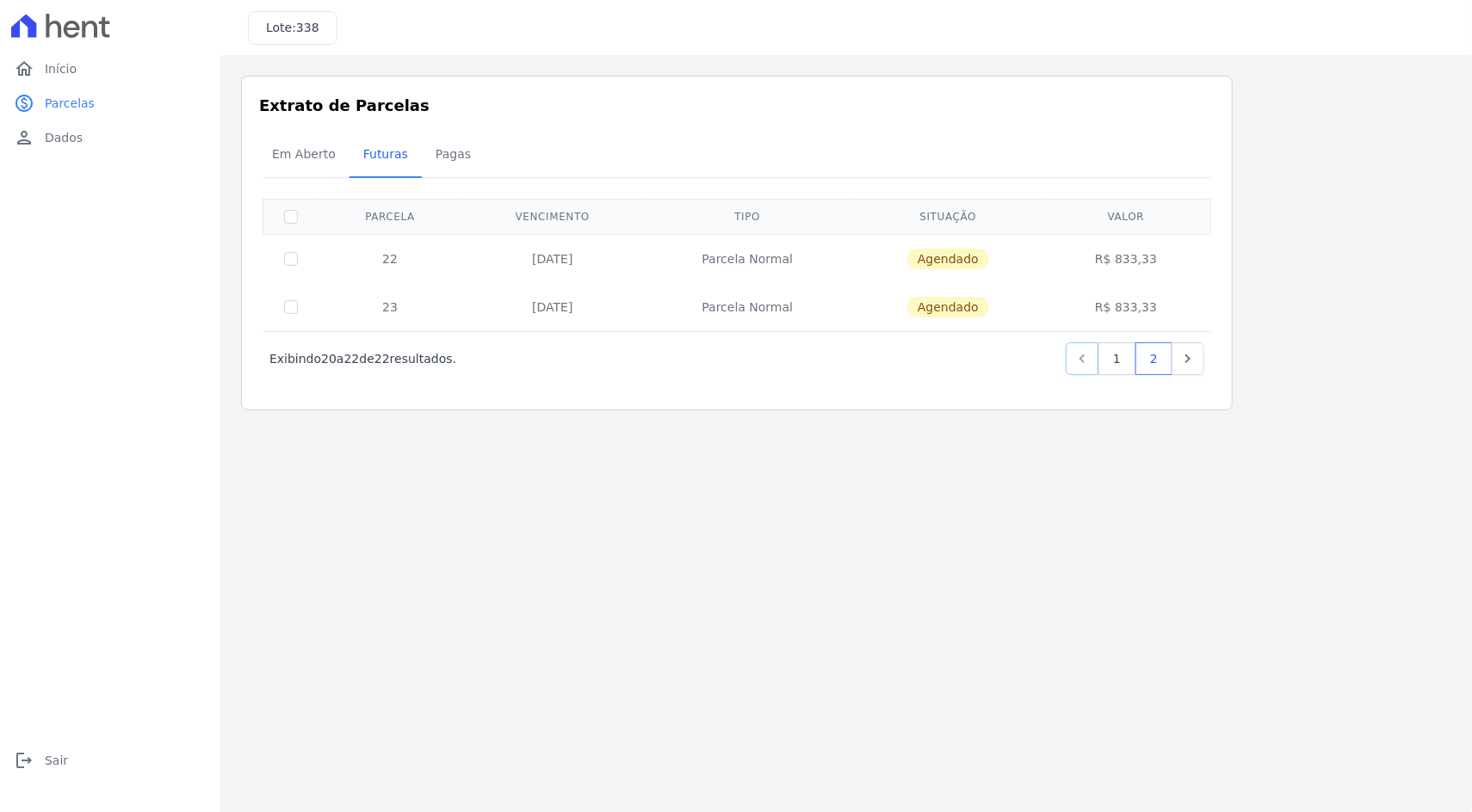
click at [1085, 359] on icon "Previous" at bounding box center [1081, 358] width 17 height 17
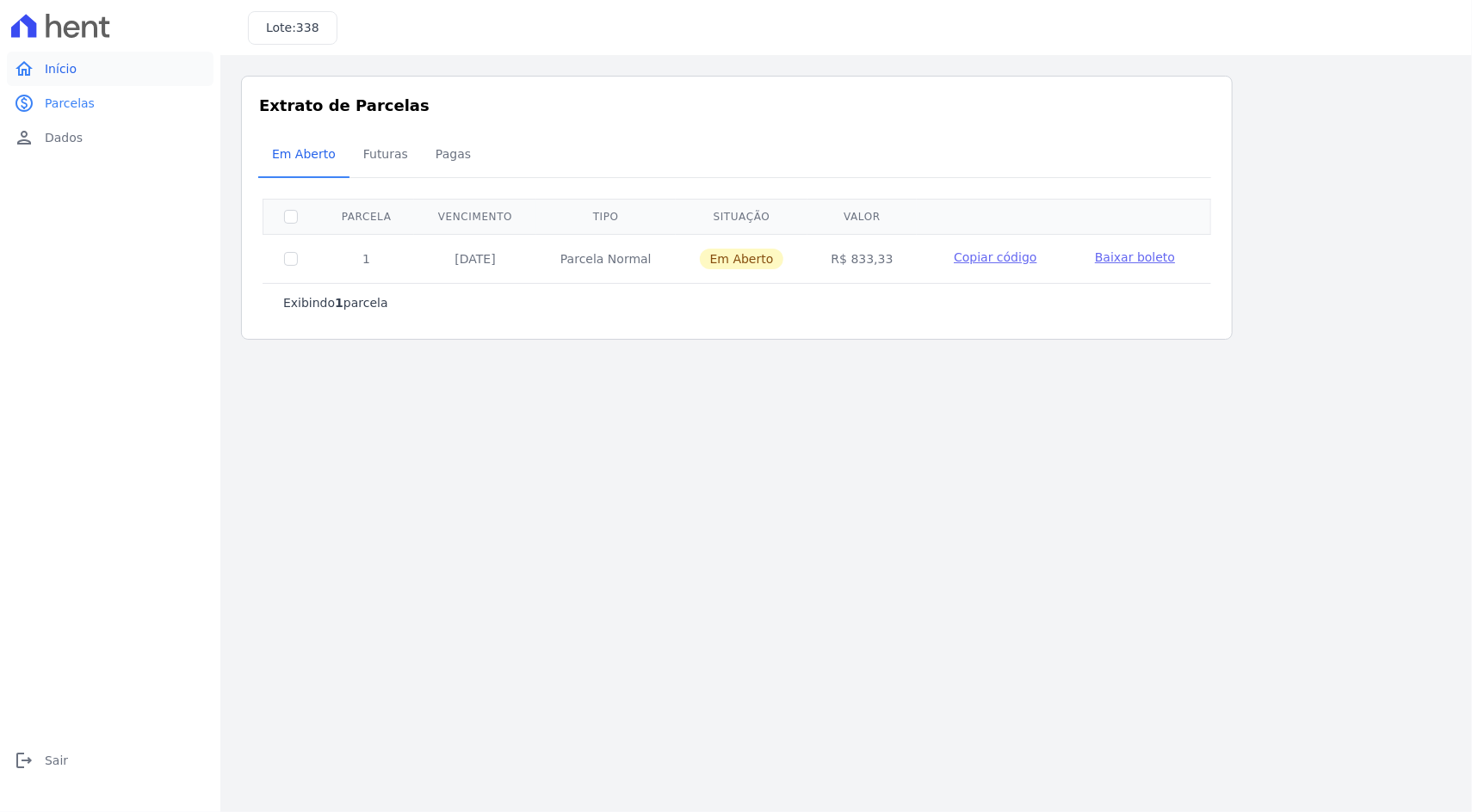
click at [53, 63] on span "Início" at bounding box center [60, 68] width 32 height 17
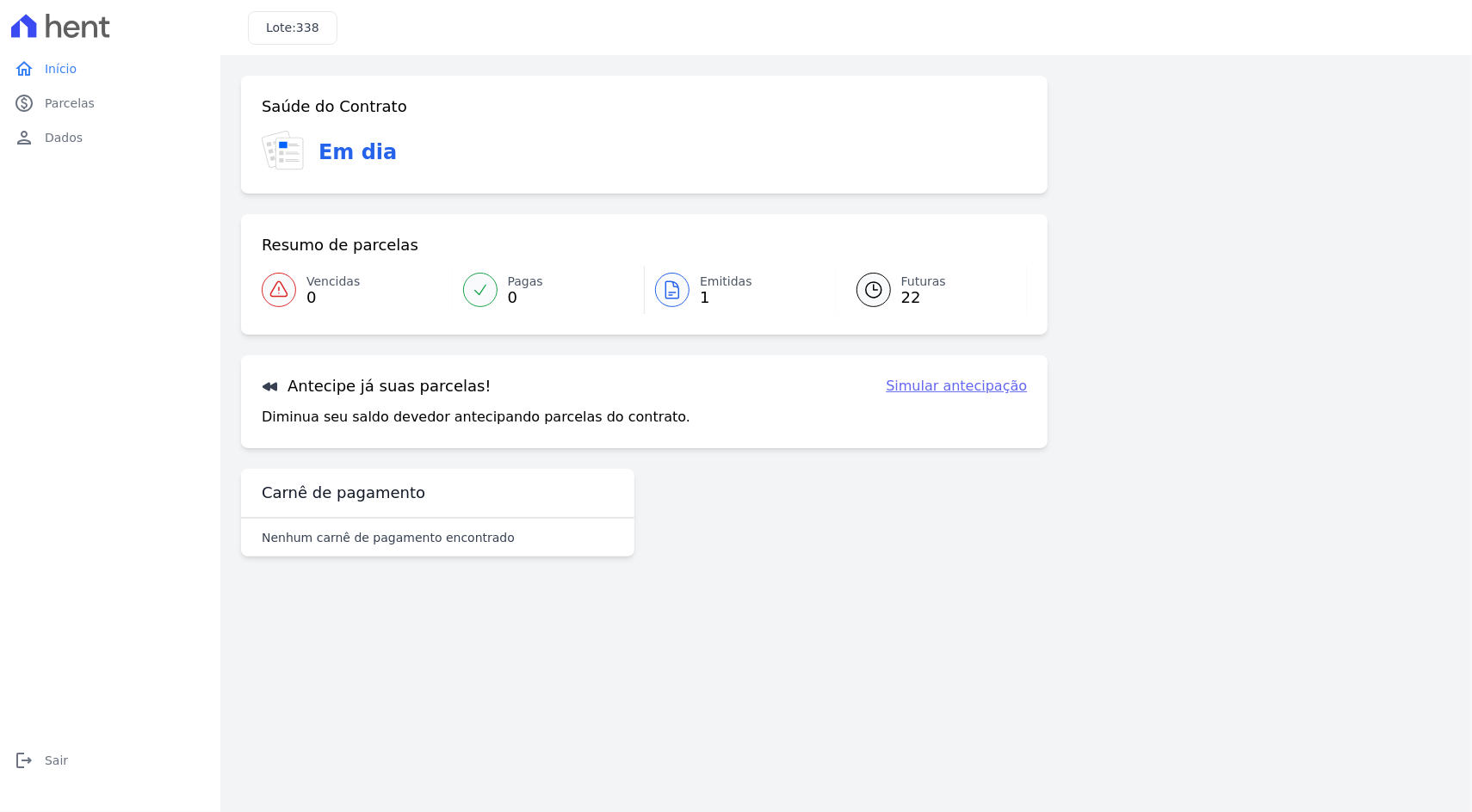
click at [950, 625] on main "Confirme os seus contatos Email [EMAIL_ADDRESS][DOMAIN_NAME] Phone [PHONE_NUMBE…" at bounding box center [845, 433] width 1251 height 757
click at [121, 104] on link "paid Parcelas" at bounding box center [110, 103] width 207 height 35
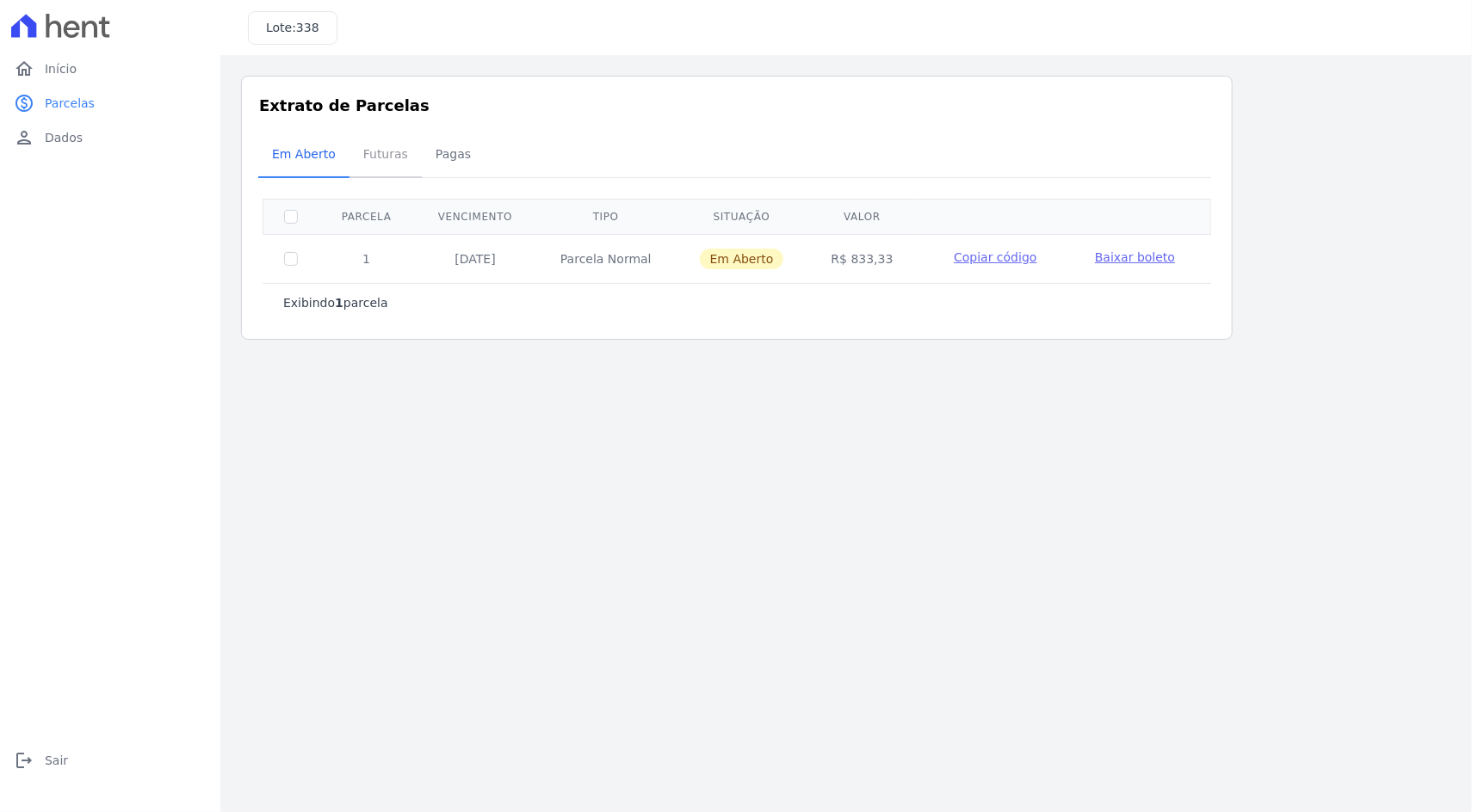
click at [373, 165] on span "Futuras" at bounding box center [386, 153] width 66 height 35
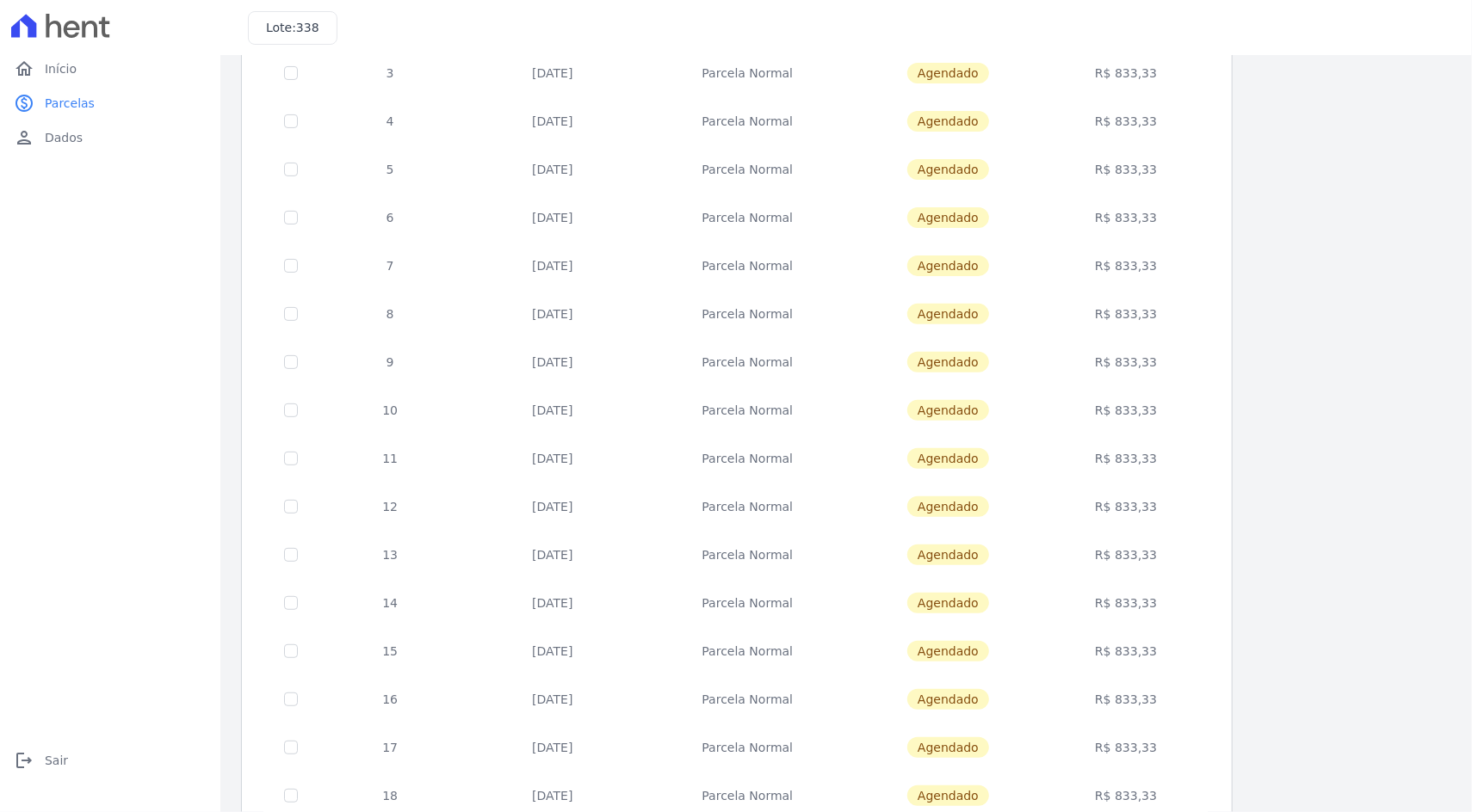
scroll to position [483, 0]
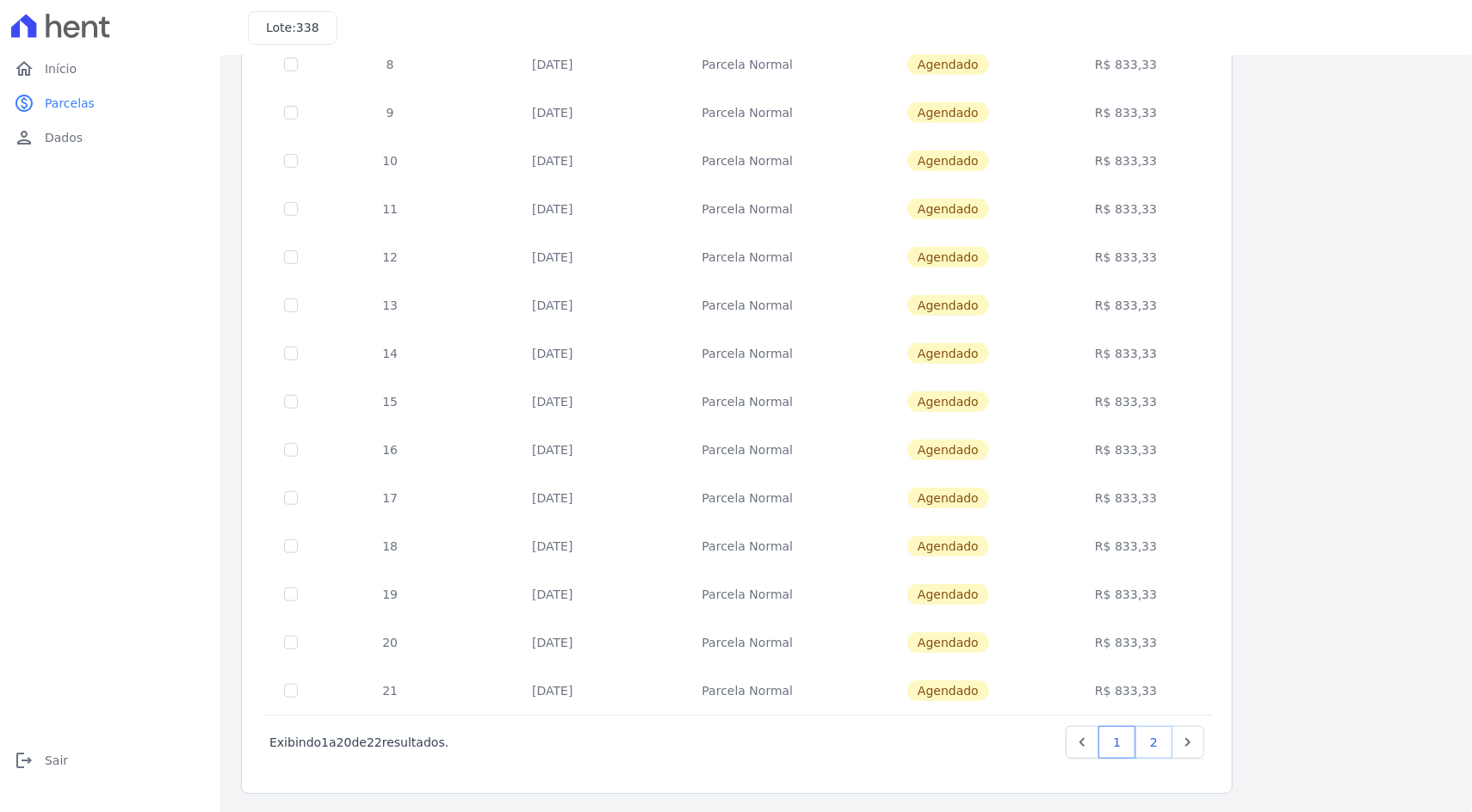
click at [1165, 738] on link "2" at bounding box center [1154, 742] width 37 height 33
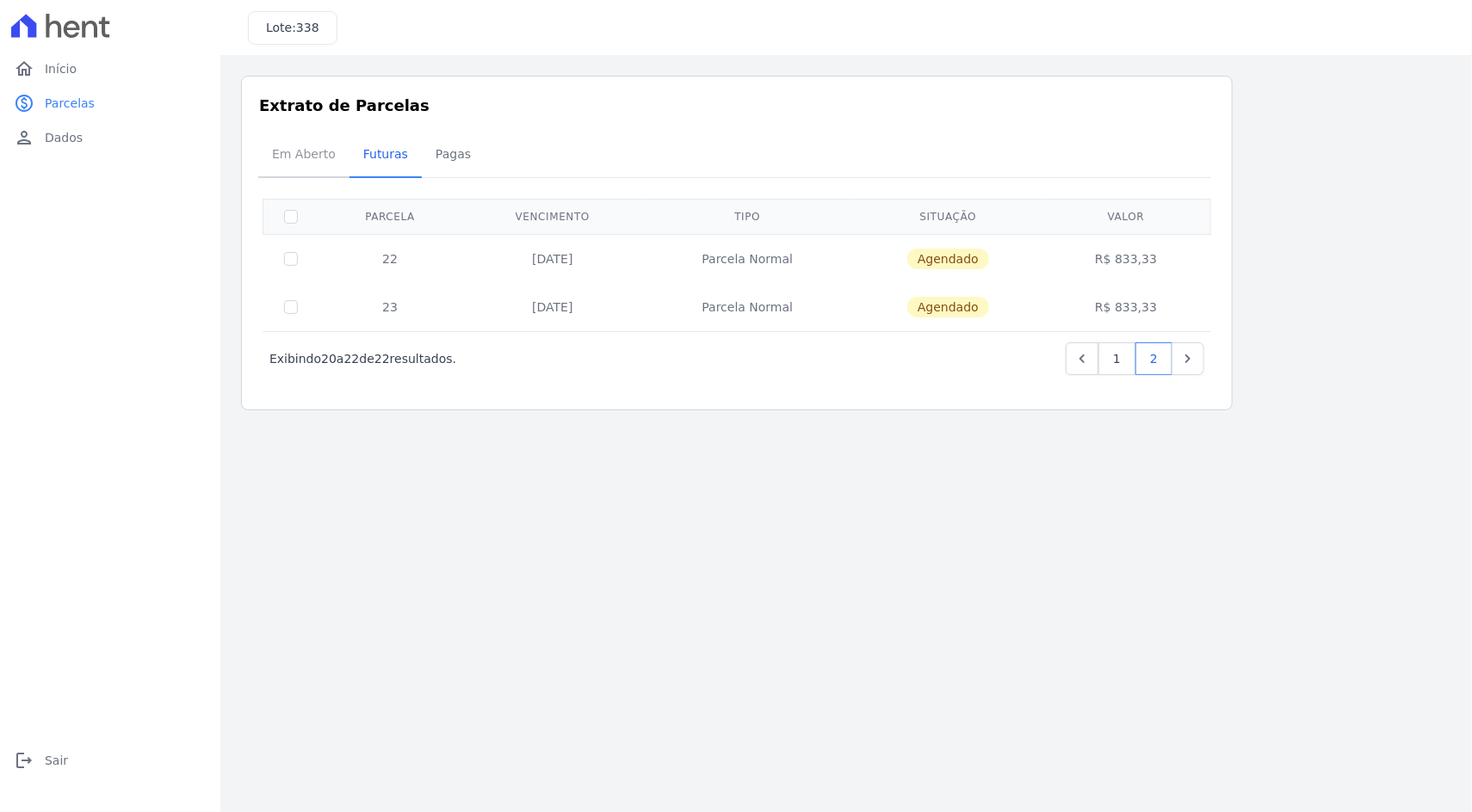
click at [310, 161] on span "Em Aberto" at bounding box center [303, 153] width 84 height 35
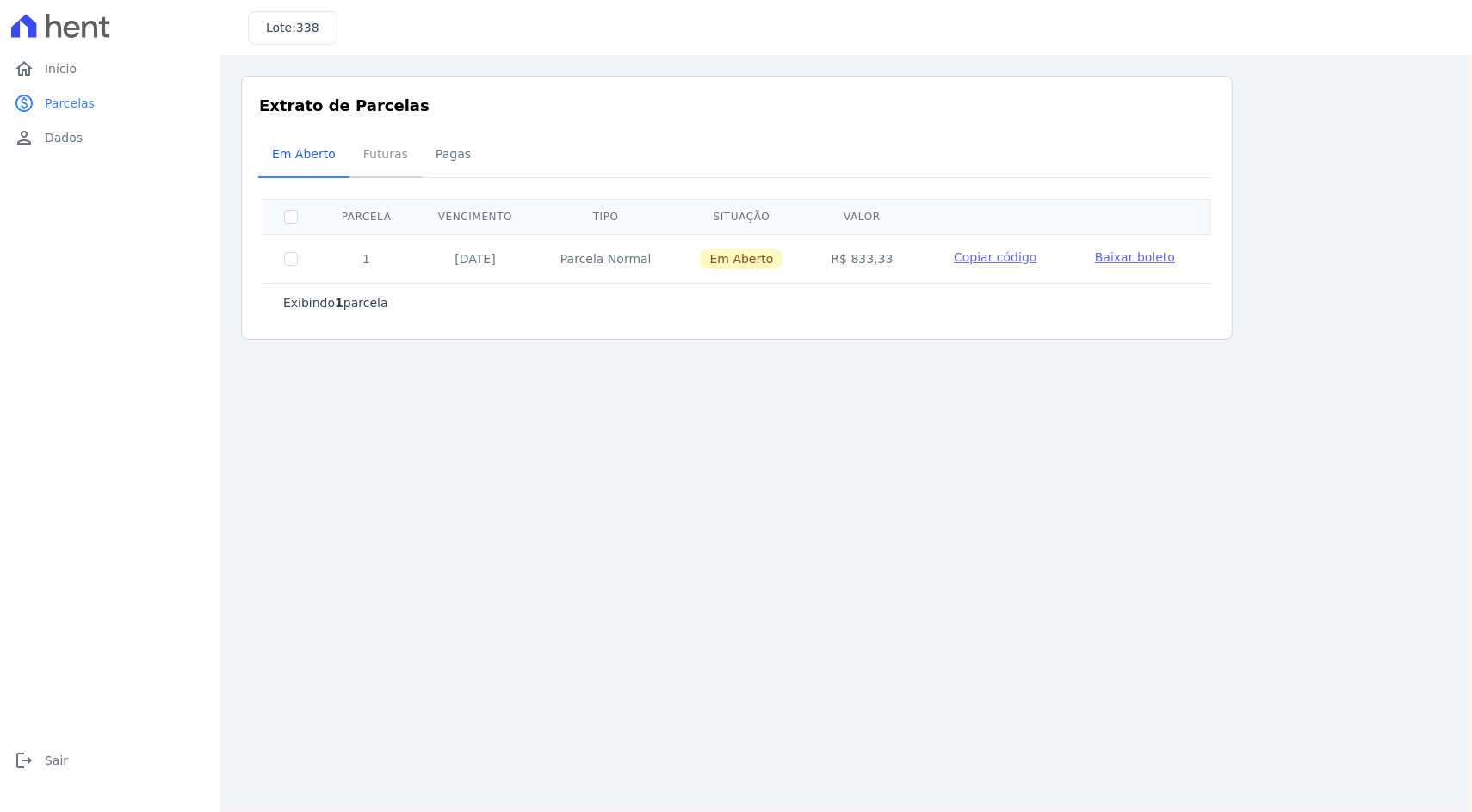
click at [381, 158] on span "Futuras" at bounding box center [386, 153] width 66 height 35
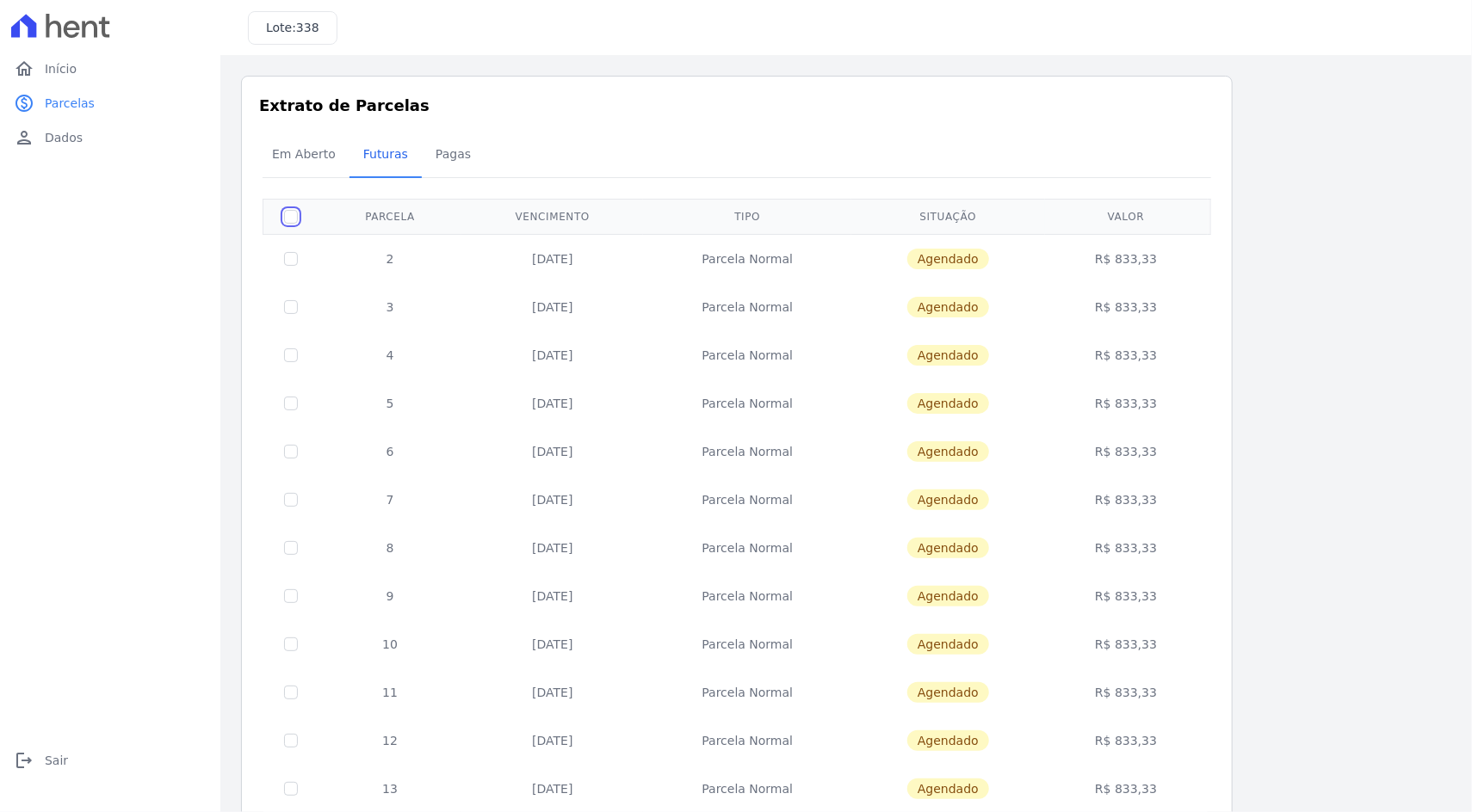
click at [286, 213] on input "checkbox" at bounding box center [291, 217] width 14 height 14
checkbox input "true"
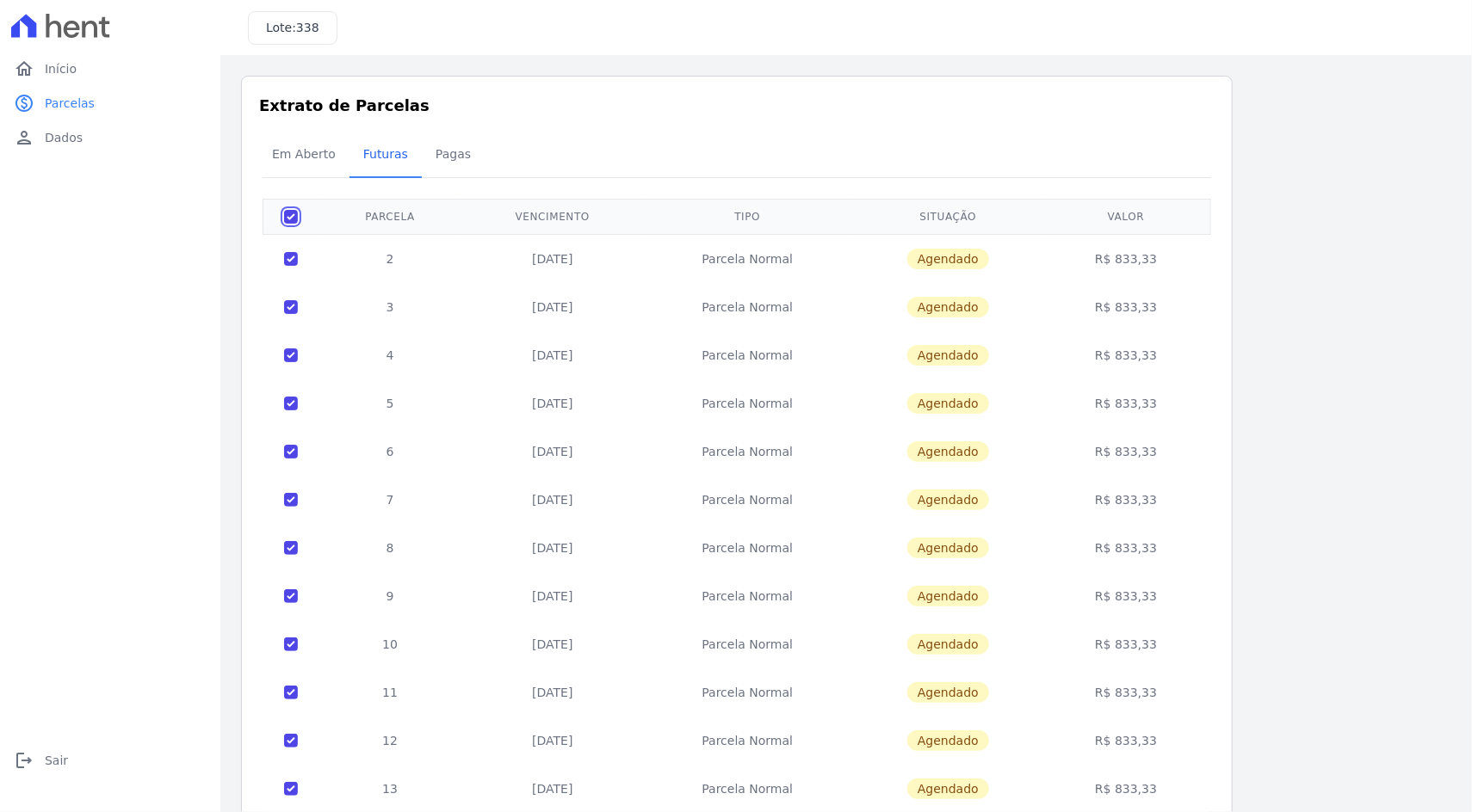
checkbox input "true"
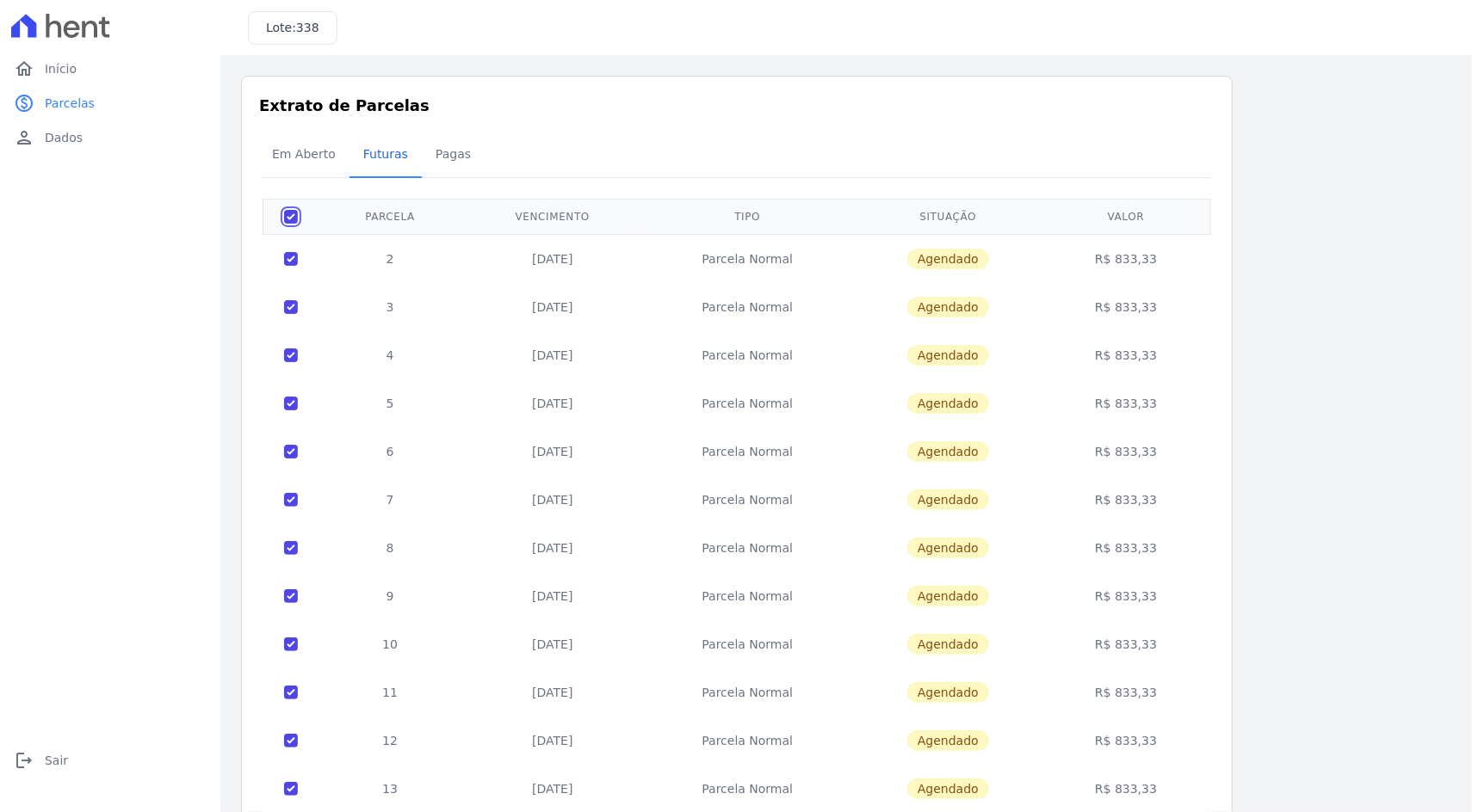
checkbox input "true"
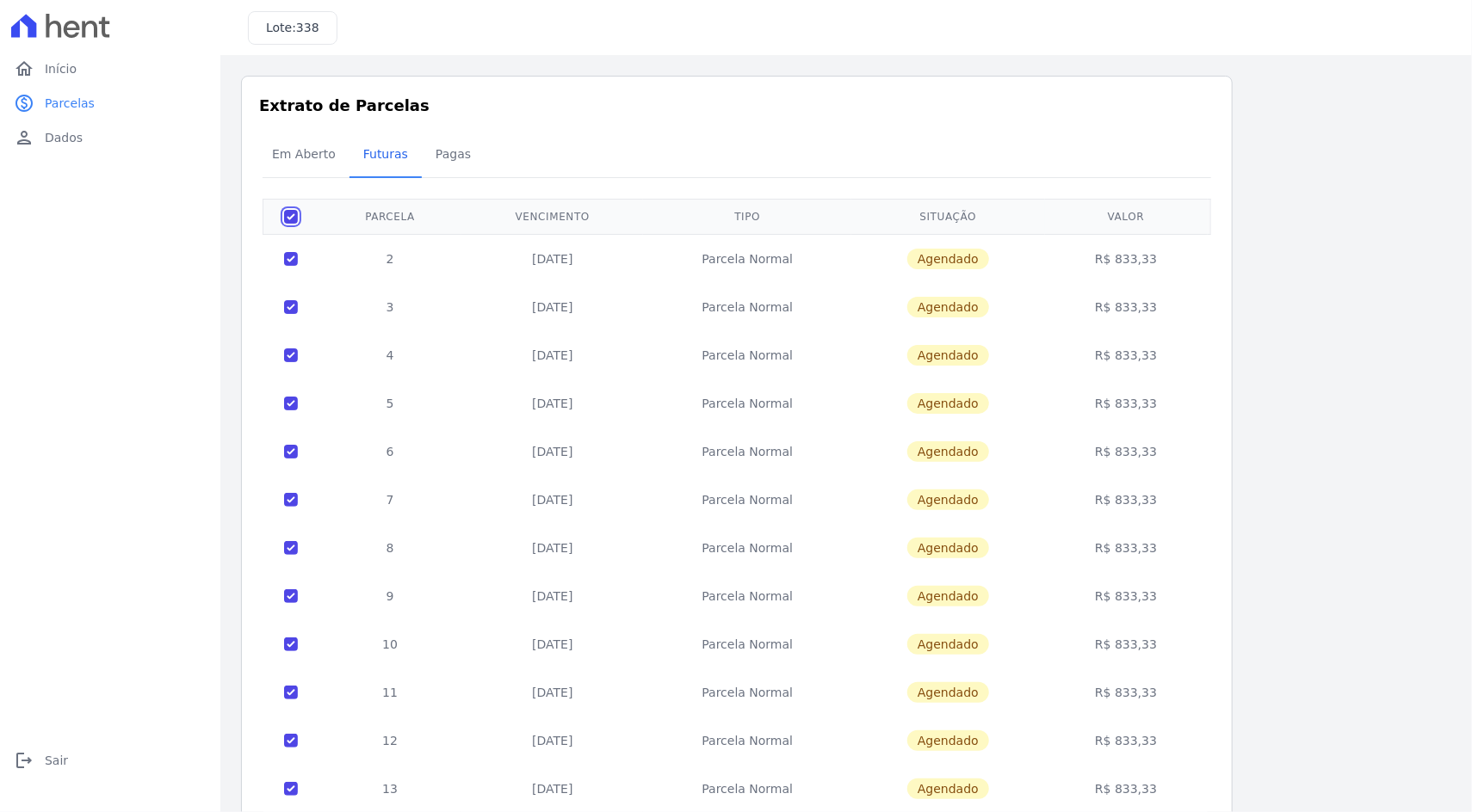
checkbox input "true"
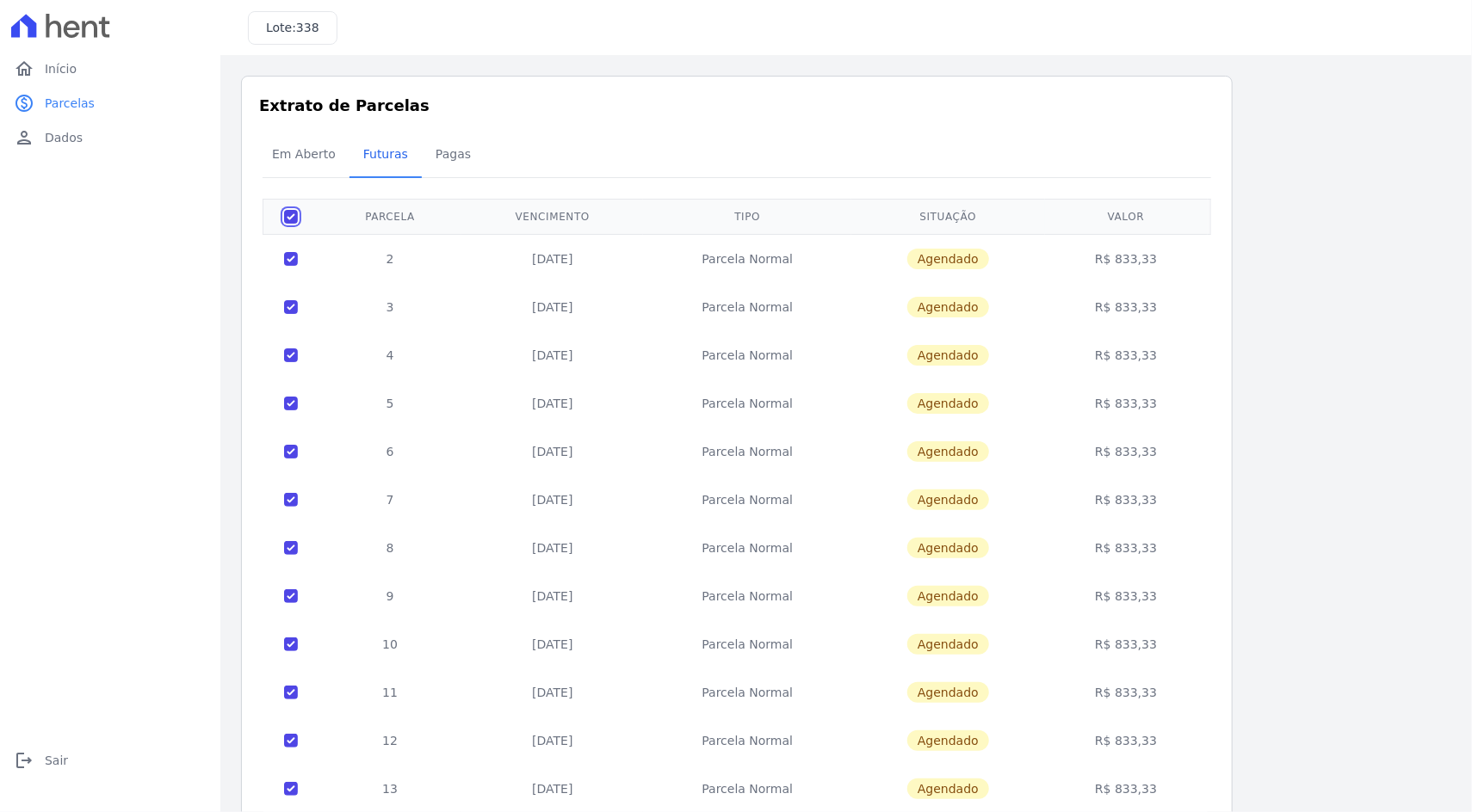
checkbox input "true"
click at [286, 213] on input "checkbox" at bounding box center [291, 217] width 14 height 14
checkbox input "false"
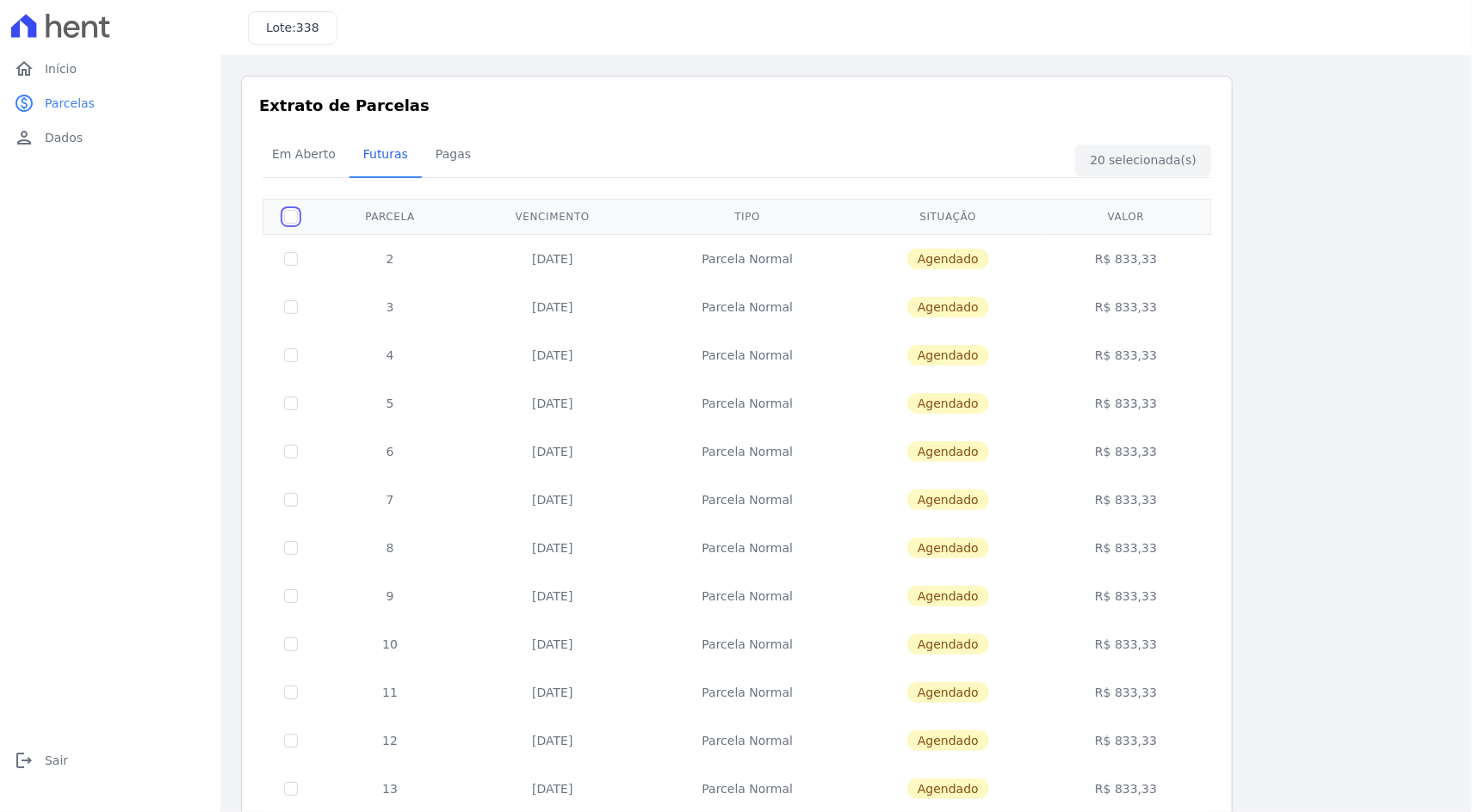
checkbox input "false"
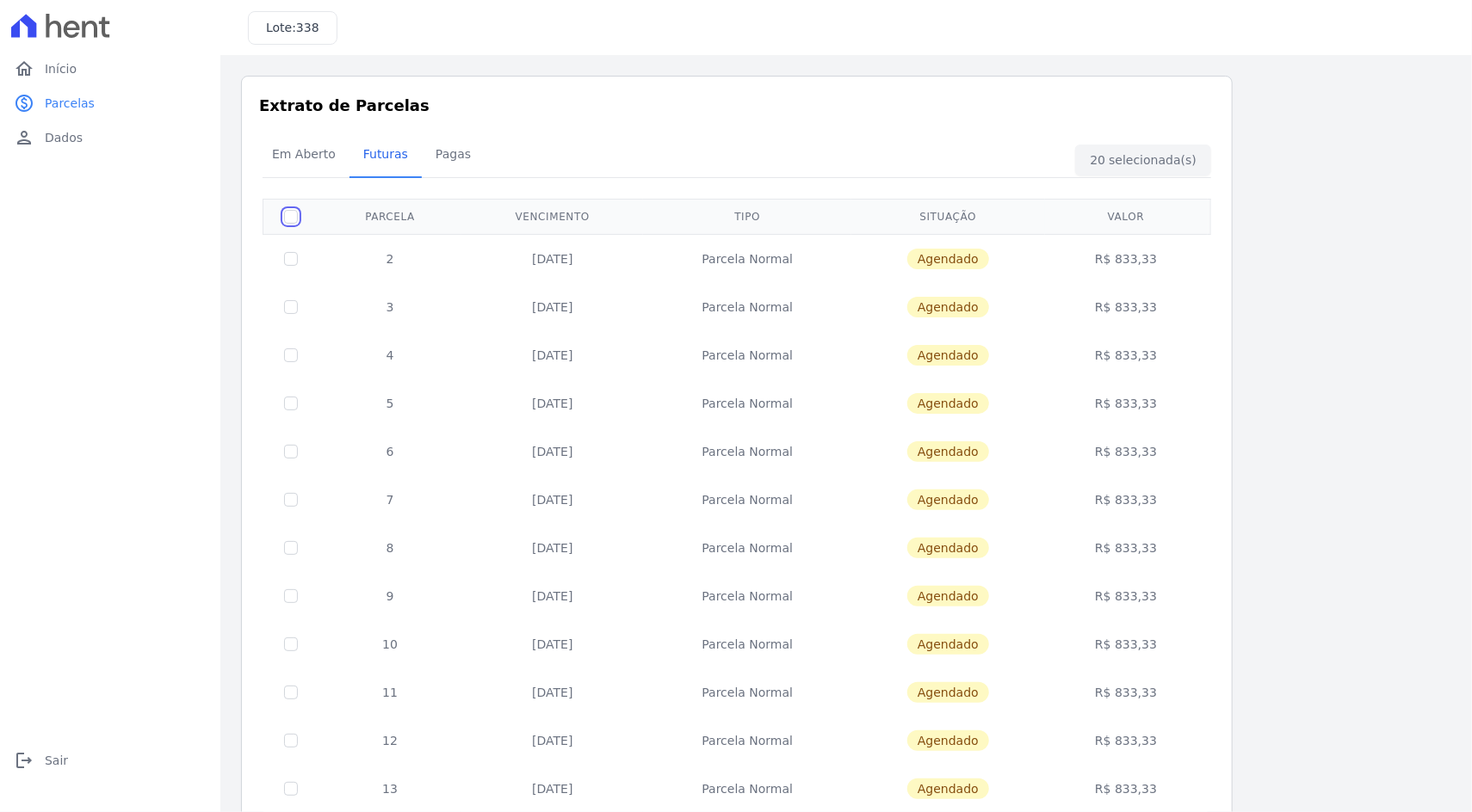
checkbox input "false"
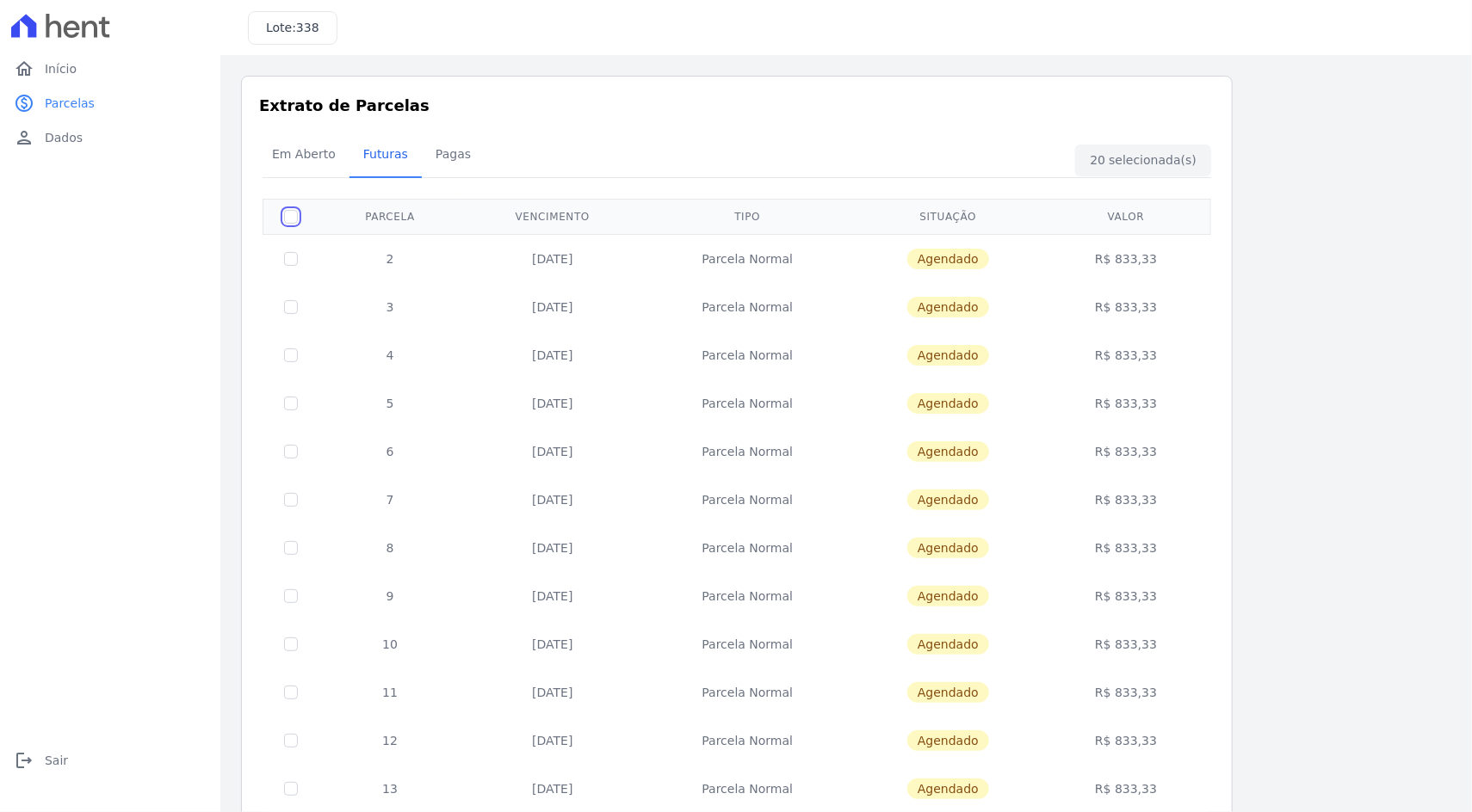
checkbox input "false"
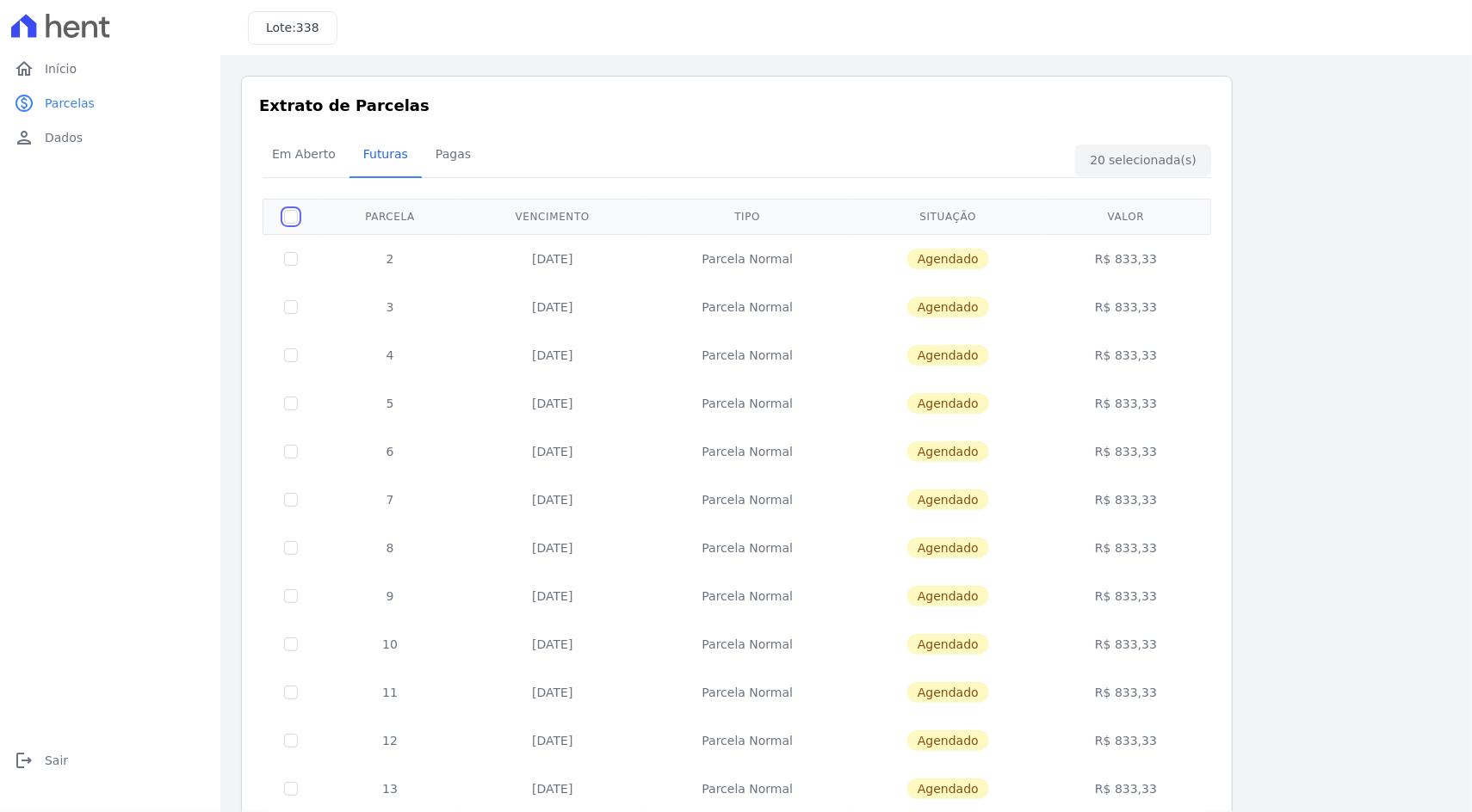
checkbox input "false"
click at [59, 71] on span "Início" at bounding box center [60, 68] width 32 height 17
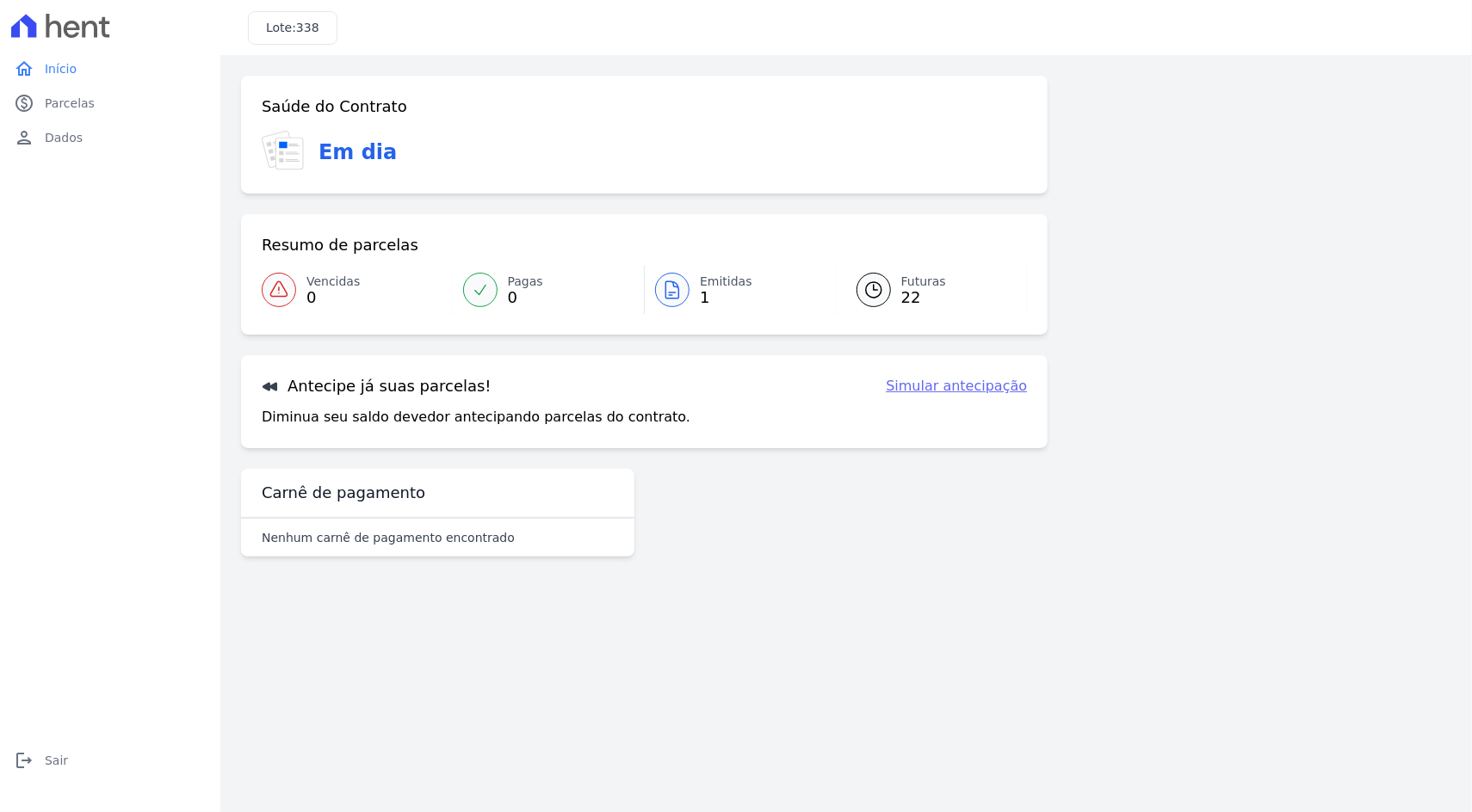
click at [908, 292] on span "22" at bounding box center [923, 298] width 44 height 14
